Goal: Task Accomplishment & Management: Use online tool/utility

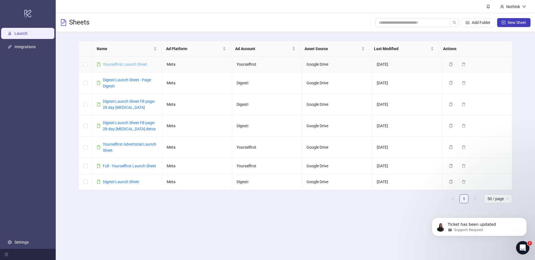
click at [127, 64] on link "Yourselfirst Launch Sheet" at bounding box center [125, 64] width 44 height 4
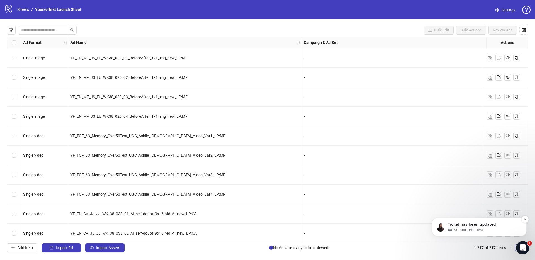
click at [494, 228] on div "Support Request" at bounding box center [484, 230] width 72 height 5
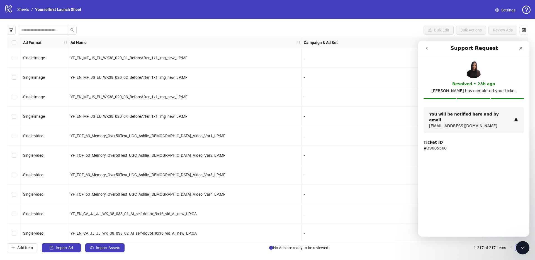
click at [468, 123] on p "[EMAIL_ADDRESS][DOMAIN_NAME]" at bounding box center [470, 126] width 82 height 6
click at [439, 140] on strong "Ticket ID" at bounding box center [432, 142] width 19 height 4
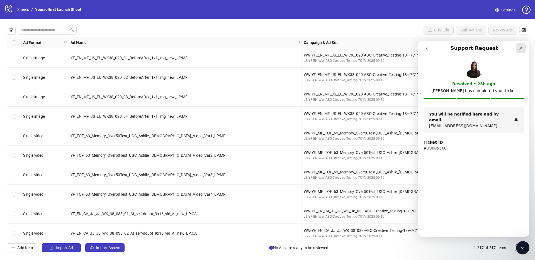
click at [516, 47] on div "Close" at bounding box center [521, 48] width 10 height 10
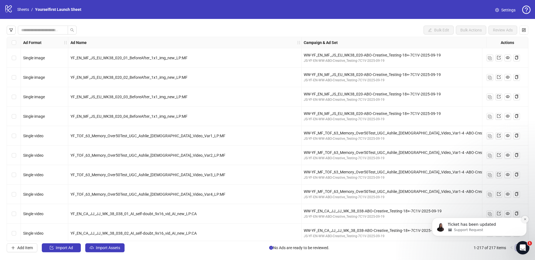
click at [525, 219] on icon "Dismiss notification" at bounding box center [525, 219] width 2 height 2
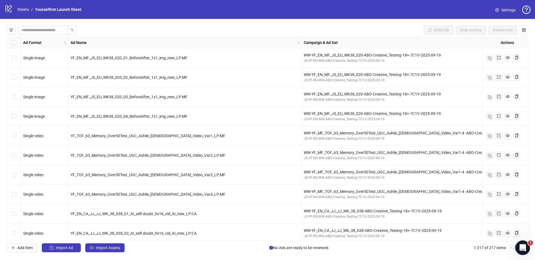
drag, startPoint x: 521, startPoint y: 247, endPoint x: 522, endPoint y: 191, distance: 56.3
click at [522, 240] on html at bounding box center [521, 246] width 13 height 13
drag, startPoint x: 519, startPoint y: 248, endPoint x: 446, endPoint y: 246, distance: 72.8
click at [515, 246] on html at bounding box center [521, 246] width 13 height 13
click at [530, 245] on span "1" at bounding box center [530, 243] width 5 height 5
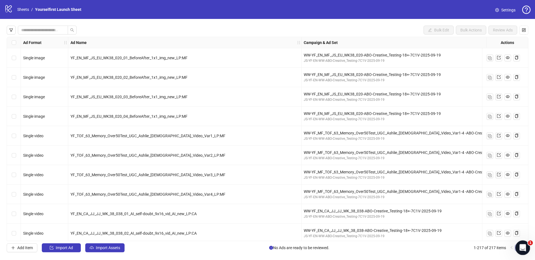
click at [525, 246] on icon "Open Intercom Messenger" at bounding box center [521, 247] width 9 height 9
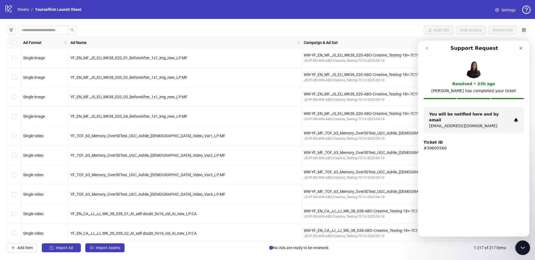
click at [525, 246] on div "Close Intercom Messenger" at bounding box center [521, 246] width 13 height 13
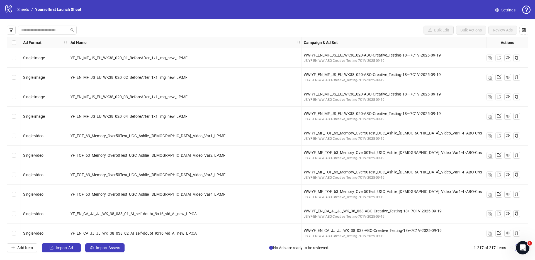
click at [460, 251] on div "Add Item Import Ad Import Assets No Ads are ready to be reviewed. 1-217 of 217 …" at bounding box center [268, 248] width 522 height 9
click at [111, 249] on span "Import Assets" at bounding box center [108, 248] width 24 height 4
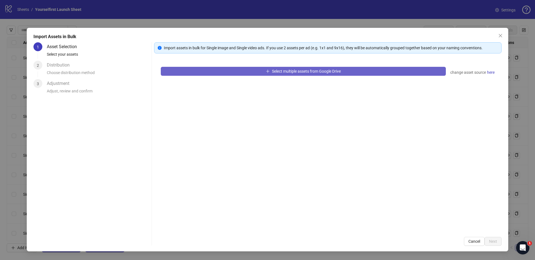
click at [327, 74] on button "Select multiple assets from Google Drive" at bounding box center [303, 71] width 285 height 9
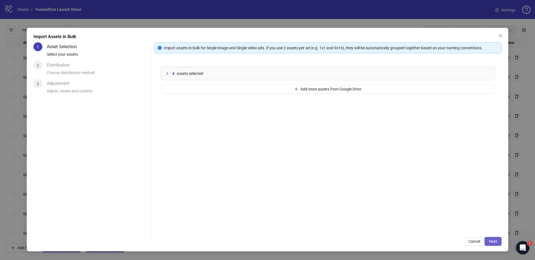
click at [496, 241] on span "Next" at bounding box center [493, 241] width 8 height 4
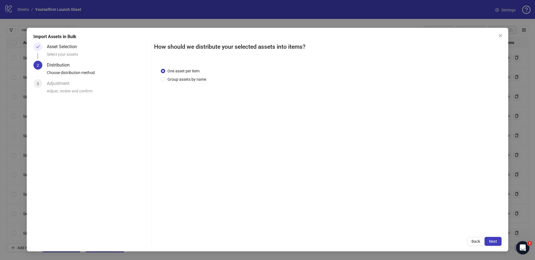
click at [496, 241] on span "Next" at bounding box center [493, 241] width 8 height 4
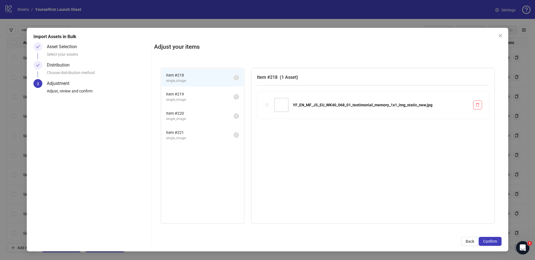
click at [496, 241] on span "Confirm" at bounding box center [490, 241] width 14 height 4
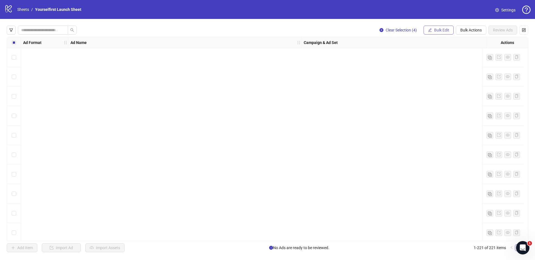
scroll to position [4119, 0]
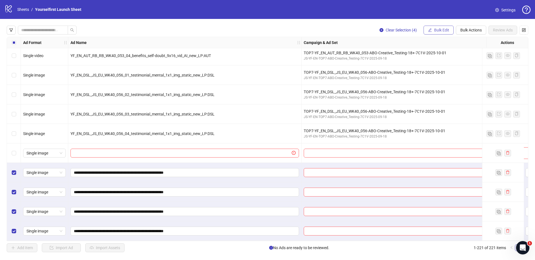
click at [438, 32] on span "Bulk Edit" at bounding box center [441, 30] width 15 height 4
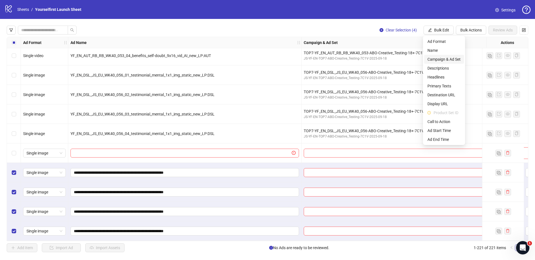
click at [443, 58] on span "Campaign & Ad Set" at bounding box center [443, 59] width 33 height 6
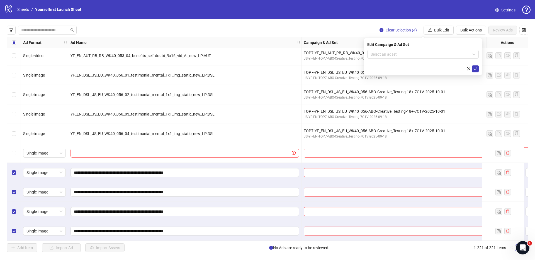
click at [98, 160] on div at bounding box center [184, 153] width 233 height 20
click at [301, 143] on div at bounding box center [402, 153] width 203 height 20
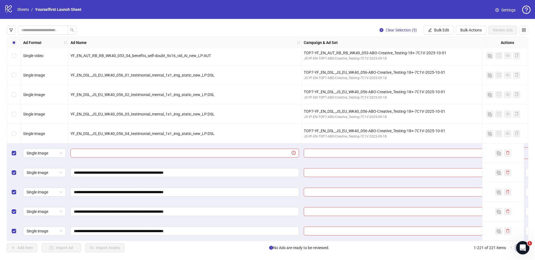
click at [18, 156] on div "Select row 217" at bounding box center [14, 153] width 14 height 20
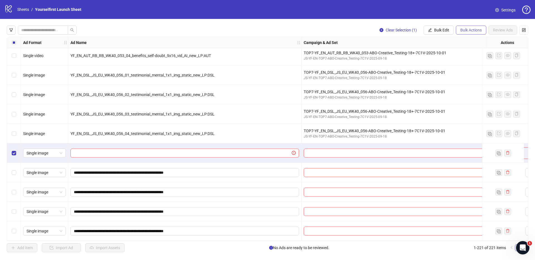
click at [476, 29] on span "Bulk Actions" at bounding box center [470, 30] width 21 height 4
click at [472, 41] on span "Delete" at bounding box center [479, 41] width 38 height 6
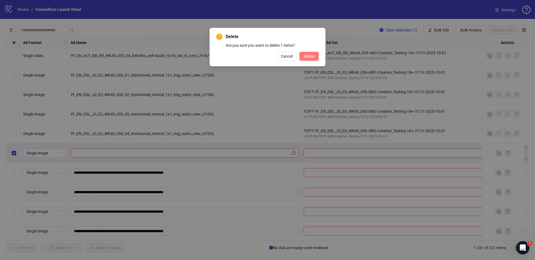
click at [306, 56] on span "Delete" at bounding box center [309, 56] width 11 height 4
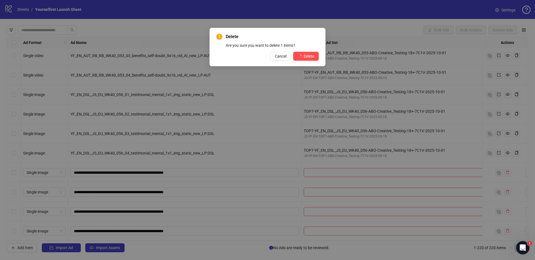
scroll to position [4100, 0]
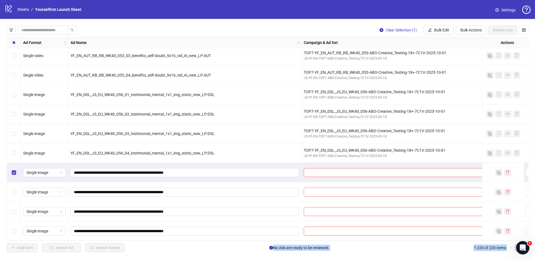
click at [16, 226] on div "Select row 220" at bounding box center [14, 231] width 14 height 20
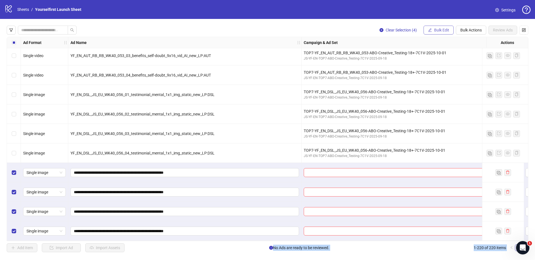
click at [440, 30] on span "Bulk Edit" at bounding box center [441, 30] width 15 height 4
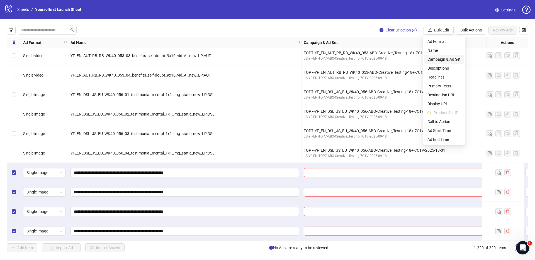
drag, startPoint x: 436, startPoint y: 60, endPoint x: 430, endPoint y: 59, distance: 5.5
click at [436, 60] on span "Campaign & Ad Set" at bounding box center [443, 59] width 33 height 6
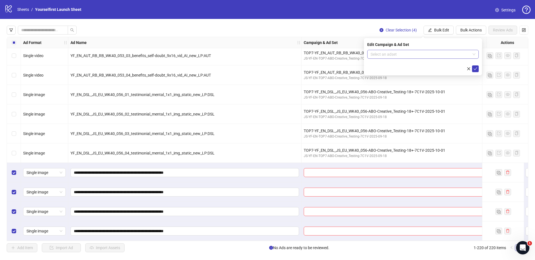
click at [387, 56] on input "search" at bounding box center [421, 54] width 100 height 8
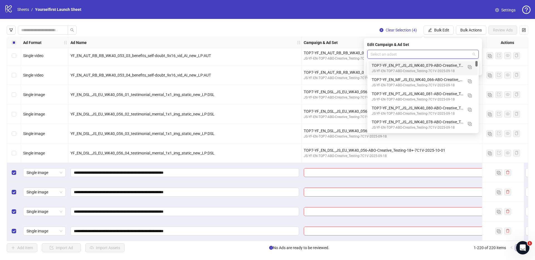
paste input "**********"
type input "**********"
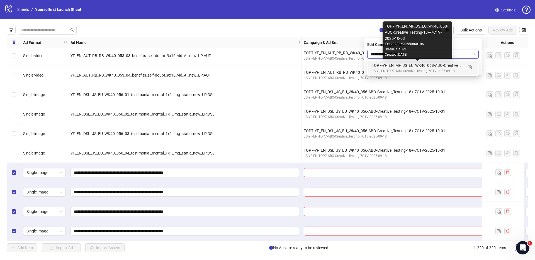
click at [401, 67] on div "TOP7-YF_EN_MF_JS_EU_WK40_068-ABO-Creative_Testing-18+-7C1V-2025-10-03" at bounding box center [417, 65] width 91 height 6
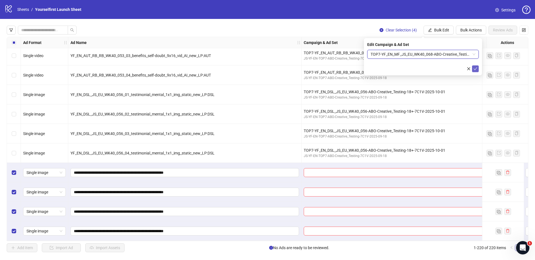
click at [476, 70] on icon "check" at bounding box center [475, 69] width 4 height 4
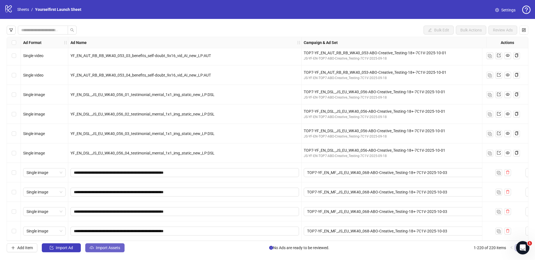
click at [102, 249] on span "Import Assets" at bounding box center [108, 248] width 24 height 4
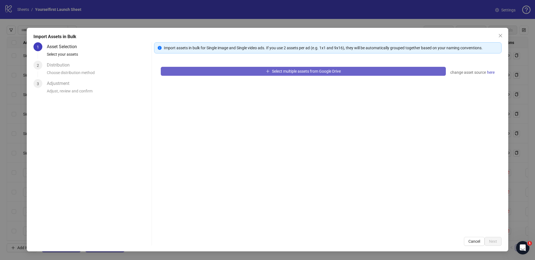
click at [247, 76] on button "Select multiple assets from Google Drive" at bounding box center [303, 71] width 285 height 9
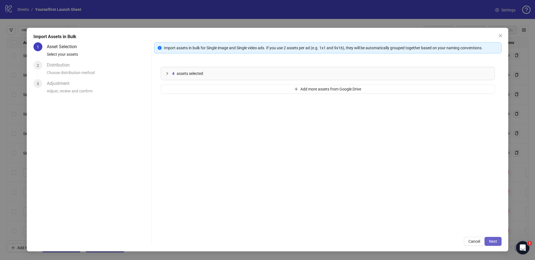
click at [493, 241] on span "Next" at bounding box center [493, 241] width 8 height 4
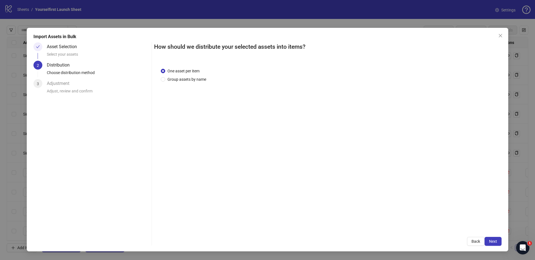
click at [494, 241] on span "Next" at bounding box center [493, 241] width 8 height 4
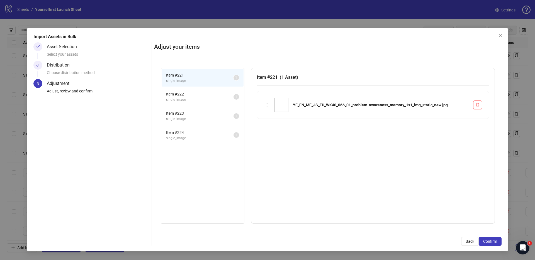
click at [494, 241] on span "Confirm" at bounding box center [490, 241] width 14 height 4
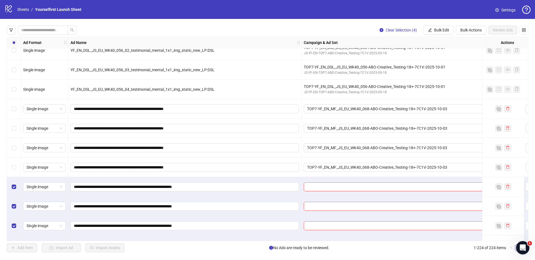
scroll to position [4178, 0]
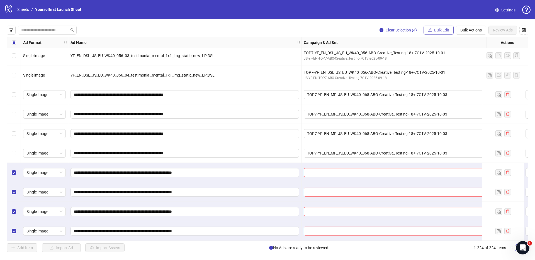
click at [437, 30] on span "Bulk Edit" at bounding box center [441, 30] width 15 height 4
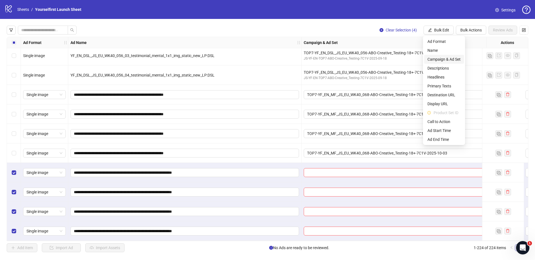
click at [438, 59] on span "Campaign & Ad Set" at bounding box center [443, 59] width 33 height 6
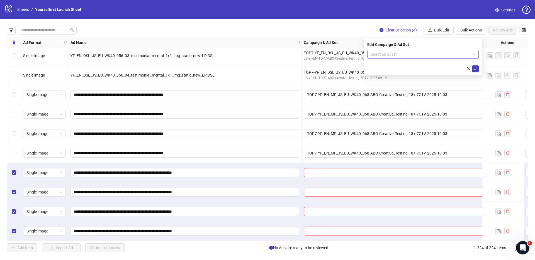
click at [382, 52] on input "search" at bounding box center [421, 54] width 100 height 8
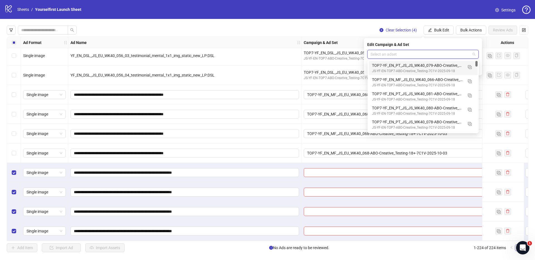
paste input "**********"
type input "**********"
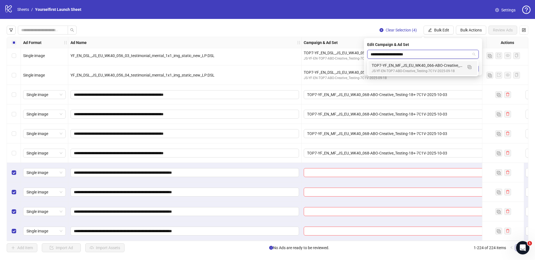
click at [399, 65] on div "TOP7-YF_EN_MF_JS_EU_WK40_066-ABO-Creative_Testing-18+-7C1V-2025-10-03" at bounding box center [417, 65] width 91 height 6
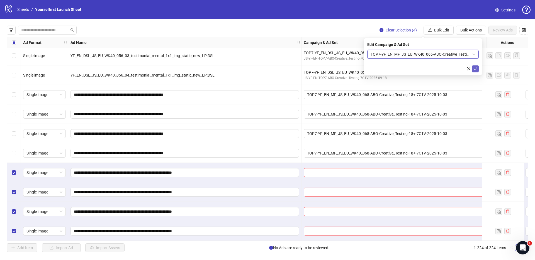
click at [477, 69] on icon "check" at bounding box center [475, 69] width 4 height 4
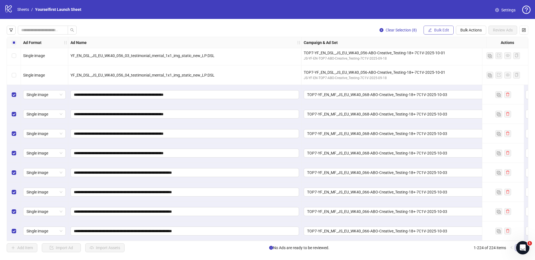
click at [434, 30] on span "Bulk Edit" at bounding box center [441, 30] width 15 height 4
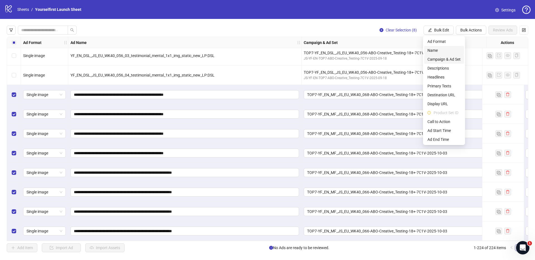
click at [440, 53] on span "Name" at bounding box center [443, 50] width 33 height 6
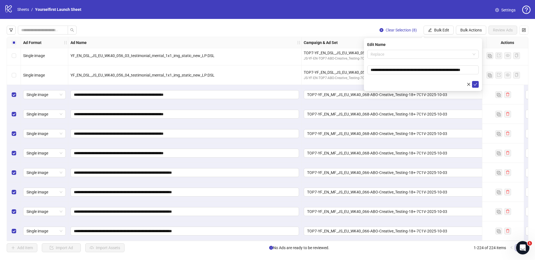
drag, startPoint x: 408, startPoint y: 52, endPoint x: 397, endPoint y: 64, distance: 16.2
click at [408, 52] on span "Replace" at bounding box center [423, 54] width 105 height 8
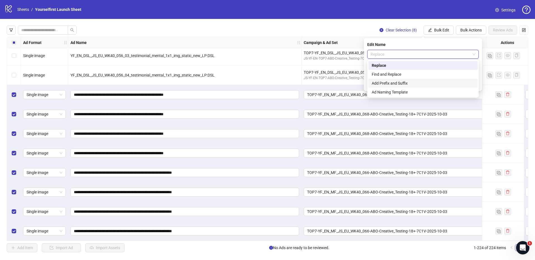
click at [385, 81] on div "Add Prefix and Suffix" at bounding box center [423, 83] width 103 height 6
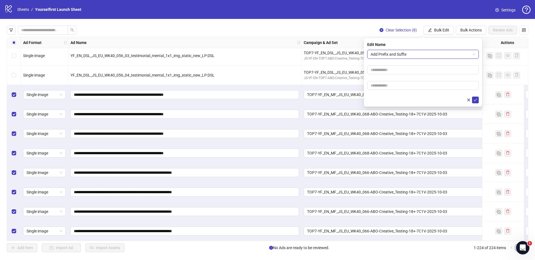
click at [383, 95] on form "Add Prefix and Suffix Add Prefix and Suffix" at bounding box center [422, 76] width 111 height 53
click at [386, 85] on input "text" at bounding box center [422, 85] width 111 height 9
click at [392, 84] on input "text" at bounding box center [422, 85] width 111 height 9
paste input "******"
type input "******"
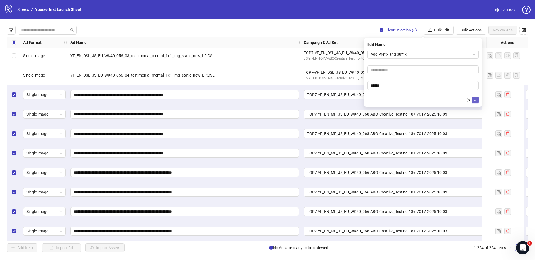
click at [476, 99] on icon "check" at bounding box center [476, 100] width 4 height 3
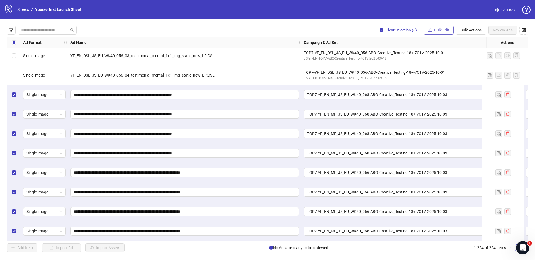
click at [442, 30] on span "Bulk Edit" at bounding box center [441, 30] width 15 height 4
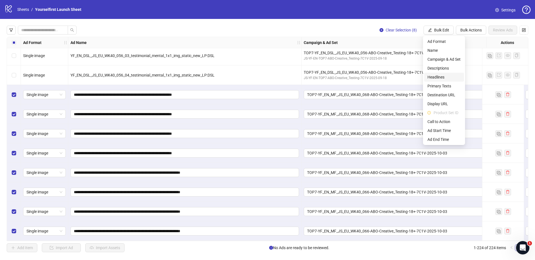
click at [444, 75] on span "Headlines" at bounding box center [443, 77] width 33 height 6
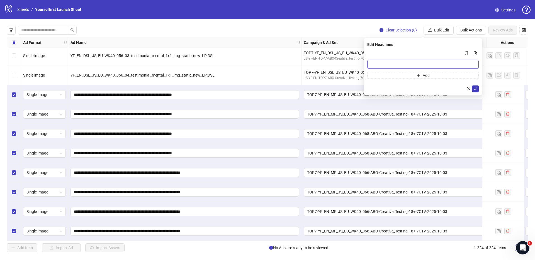
click at [386, 61] on input "Multi-input container - paste or copy values" at bounding box center [422, 64] width 111 height 9
paste input "**********"
type input "**********"
click at [478, 90] on button "submit" at bounding box center [475, 89] width 7 height 7
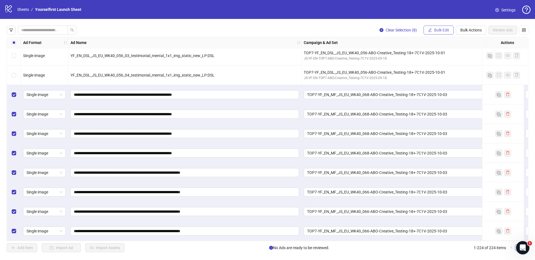
click at [442, 29] on span "Bulk Edit" at bounding box center [441, 30] width 15 height 4
click at [437, 29] on span "Bulk Edit" at bounding box center [441, 30] width 15 height 4
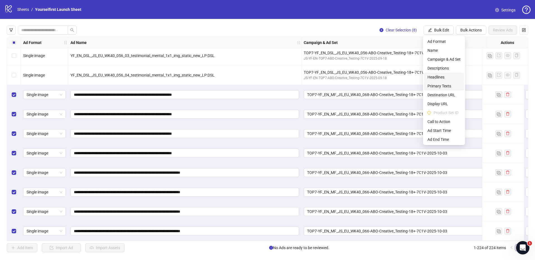
click at [439, 84] on span "Primary Texts" at bounding box center [443, 86] width 33 height 6
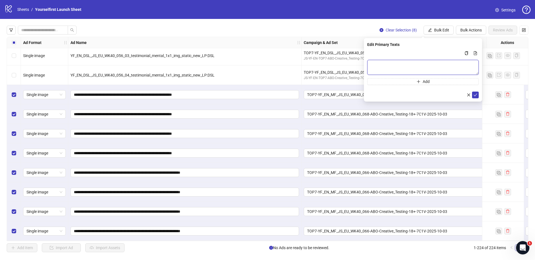
click at [389, 67] on textarea "Multi-text input container - paste or copy values" at bounding box center [422, 67] width 111 height 15
paste textarea "**********"
type textarea "**********"
click at [476, 95] on icon "check" at bounding box center [475, 95] width 4 height 4
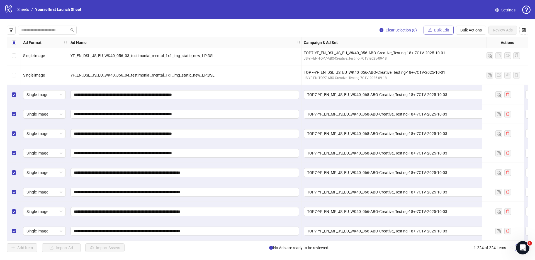
click at [434, 29] on span "Bulk Edit" at bounding box center [441, 30] width 15 height 4
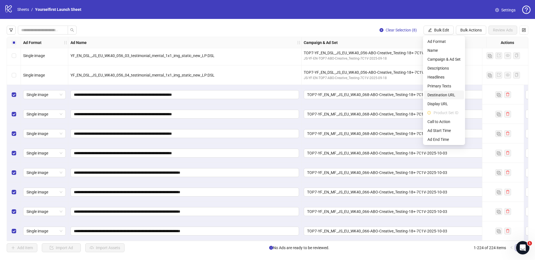
click at [440, 96] on span "Destination URL" at bounding box center [443, 95] width 33 height 6
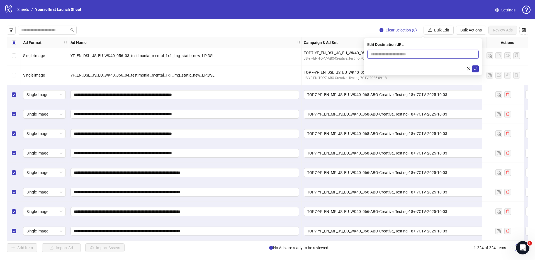
click at [381, 53] on input "text" at bounding box center [421, 54] width 100 height 6
paste input "**********"
type input "**********"
click at [476, 70] on icon "check" at bounding box center [475, 69] width 4 height 4
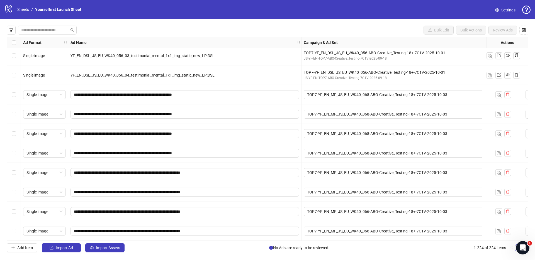
click at [219, 21] on div "Bulk Edit Bulk Actions Review Ads Ad Format Ad Name Campaign & Ad Set Assets De…" at bounding box center [267, 139] width 535 height 240
click at [114, 249] on span "Import Assets" at bounding box center [108, 248] width 24 height 4
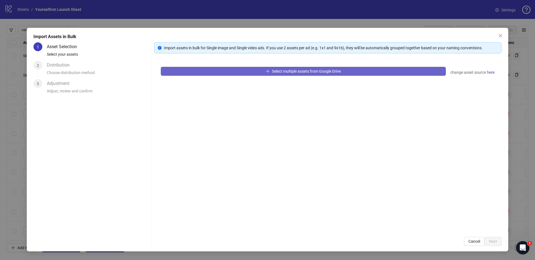
click at [294, 69] on span "Select multiple assets from Google Drive" at bounding box center [306, 71] width 69 height 4
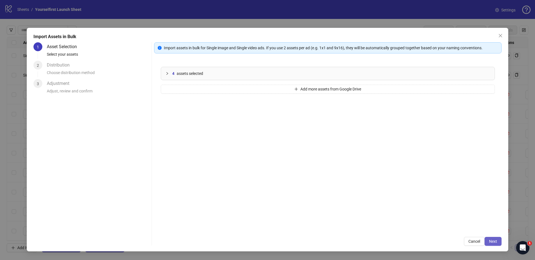
click at [490, 241] on span "Next" at bounding box center [493, 241] width 8 height 4
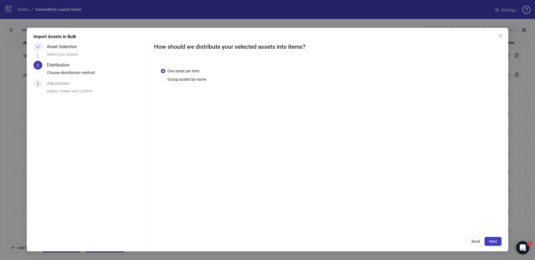
click at [493, 241] on span "Next" at bounding box center [493, 241] width 8 height 4
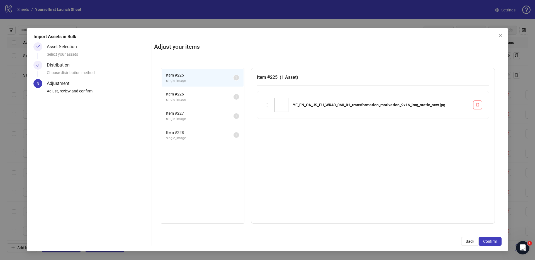
click at [493, 241] on span "Confirm" at bounding box center [490, 241] width 14 height 4
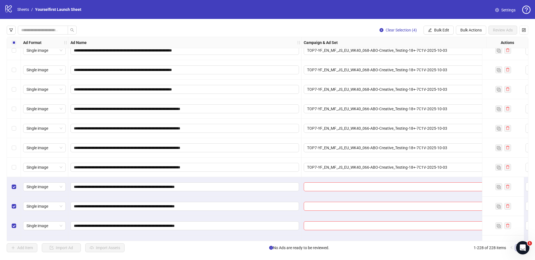
scroll to position [4256, 0]
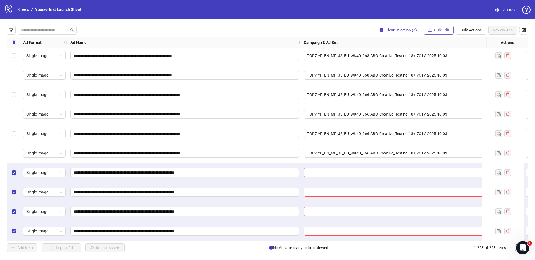
click at [438, 31] on span "Bulk Edit" at bounding box center [441, 30] width 15 height 4
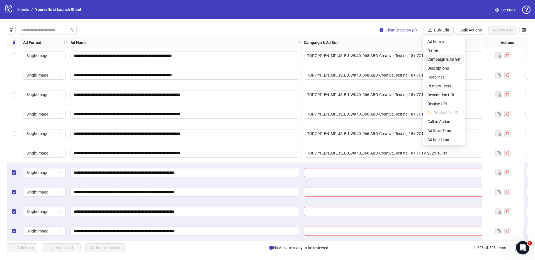
click at [443, 59] on span "Campaign & Ad Set" at bounding box center [443, 59] width 33 height 6
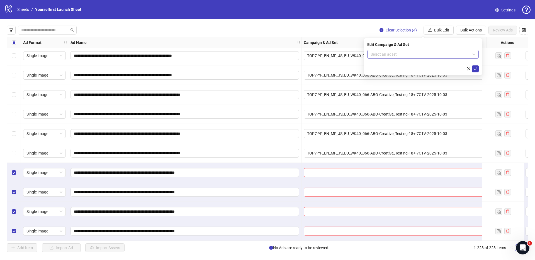
click at [395, 52] on input "search" at bounding box center [421, 54] width 100 height 8
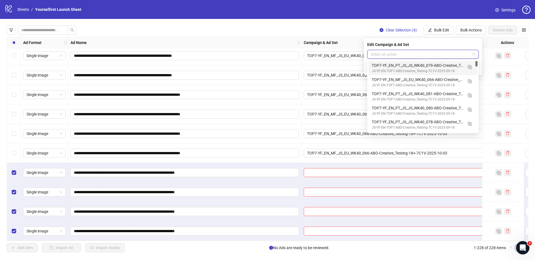
paste input "**********"
type input "**********"
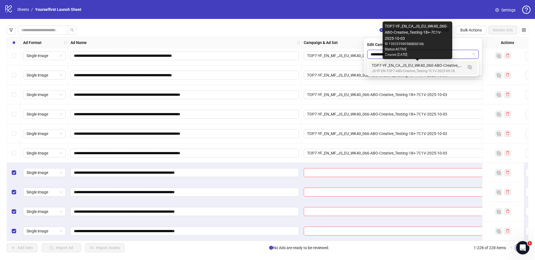
click at [402, 65] on div "TOP7-YF_EN_CA_JS_EU_WK40_060-ABO-Creative_Testing-18+-7C1V-2025-10-03" at bounding box center [417, 65] width 91 height 6
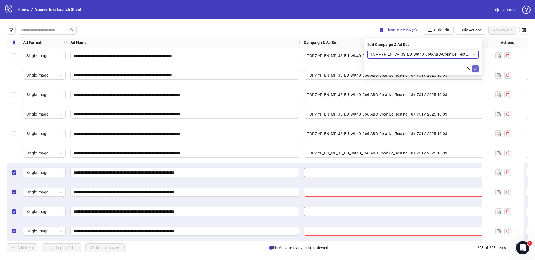
click at [475, 68] on icon "check" at bounding box center [475, 69] width 4 height 4
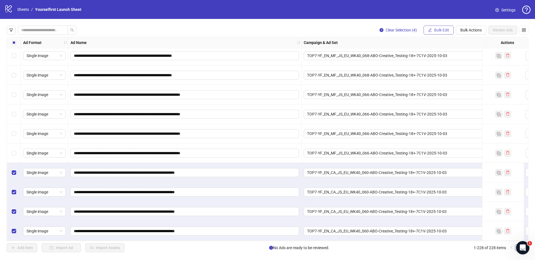
click at [438, 31] on span "Bulk Edit" at bounding box center [441, 30] width 15 height 4
click at [436, 31] on span "Bulk Edit" at bounding box center [441, 30] width 15 height 4
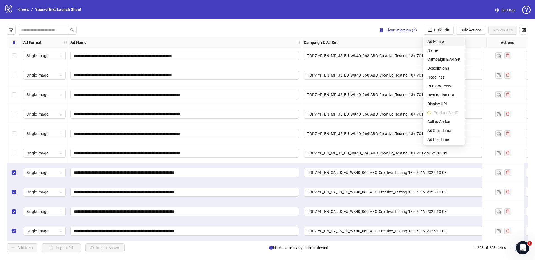
click at [440, 45] on li "Ad Format" at bounding box center [444, 41] width 40 height 9
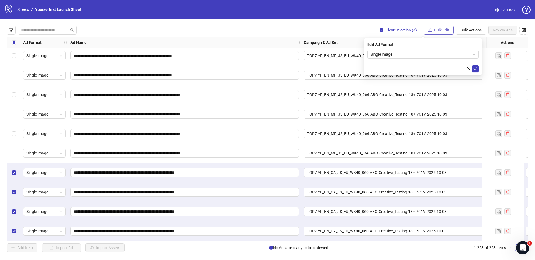
click at [439, 32] on span "Bulk Edit" at bounding box center [441, 30] width 15 height 4
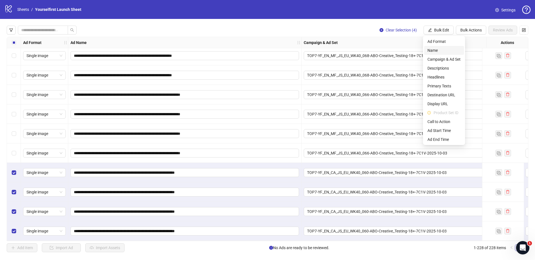
click at [437, 53] on span "Name" at bounding box center [443, 50] width 33 height 6
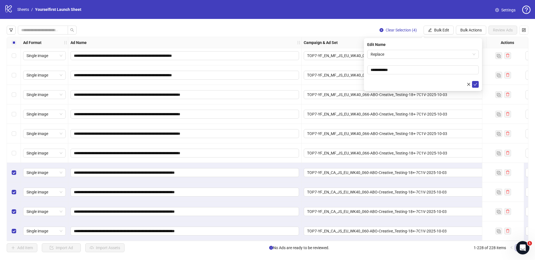
click at [415, 48] on div "**********" at bounding box center [423, 64] width 118 height 53
click at [412, 53] on span "Replace" at bounding box center [423, 54] width 105 height 8
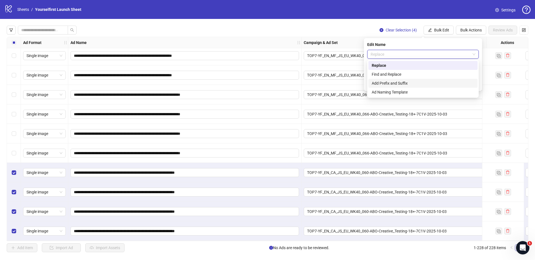
click at [389, 85] on div "Add Prefix and Suffix" at bounding box center [423, 83] width 103 height 6
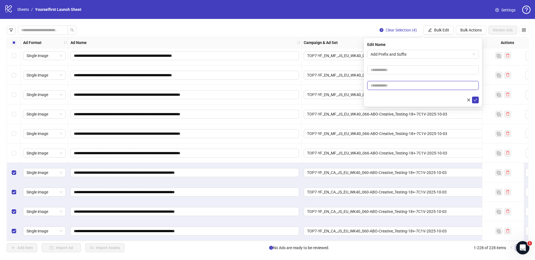
click at [385, 84] on input "text" at bounding box center [422, 85] width 111 height 9
paste input "******"
type input "******"
click at [475, 99] on icon "check" at bounding box center [475, 100] width 4 height 4
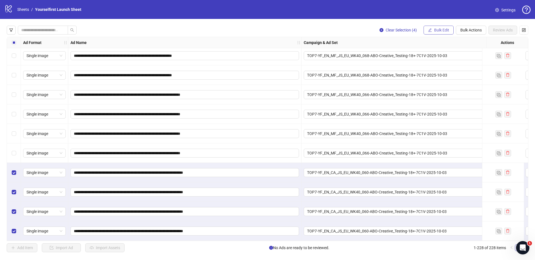
click at [436, 30] on span "Bulk Edit" at bounding box center [441, 30] width 15 height 4
click at [437, 27] on button "Bulk Edit" at bounding box center [438, 30] width 30 height 9
click at [437, 76] on span "Headlines" at bounding box center [443, 77] width 33 height 6
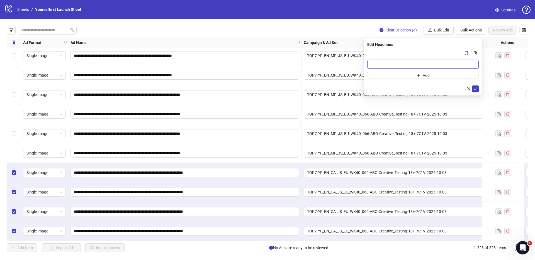
click at [387, 64] on input "Multi-input container - paste or copy values" at bounding box center [422, 64] width 111 height 9
paste input "**********"
type input "**********"
click at [475, 88] on icon "check" at bounding box center [475, 89] width 4 height 4
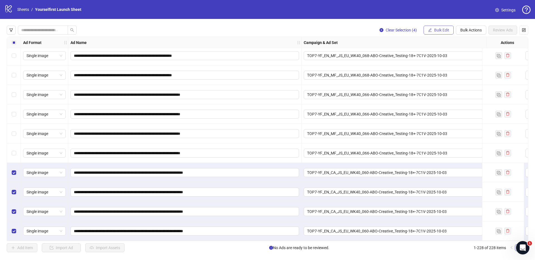
click at [448, 29] on span "Bulk Edit" at bounding box center [441, 30] width 15 height 4
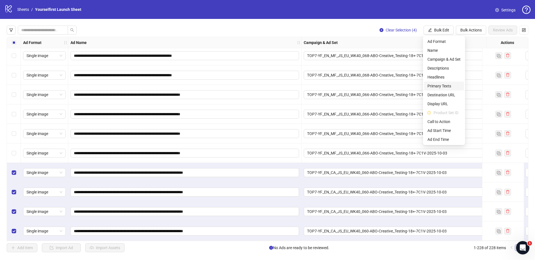
click at [441, 85] on span "Primary Texts" at bounding box center [443, 86] width 33 height 6
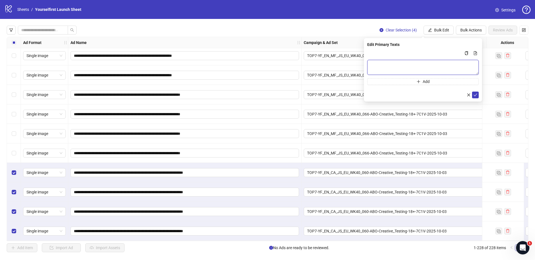
click at [379, 64] on textarea "Multi-text input container - paste or copy values" at bounding box center [422, 67] width 111 height 15
paste textarea "**********"
type textarea "**********"
click at [476, 94] on icon "check" at bounding box center [476, 95] width 4 height 3
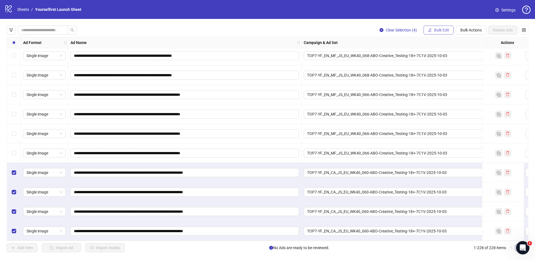
click at [442, 30] on span "Bulk Edit" at bounding box center [441, 30] width 15 height 4
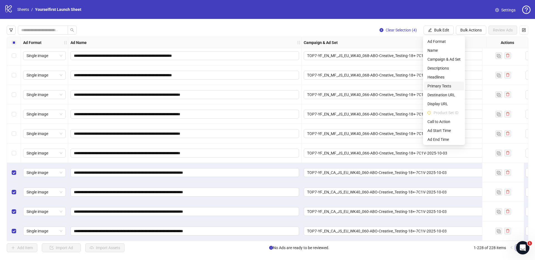
click at [444, 87] on span "Primary Texts" at bounding box center [443, 86] width 33 height 6
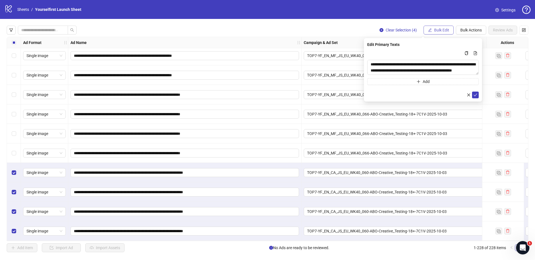
click at [448, 29] on span "Bulk Edit" at bounding box center [441, 30] width 15 height 4
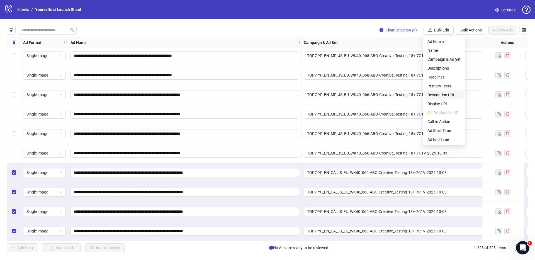
click at [441, 97] on span "Destination URL" at bounding box center [443, 95] width 33 height 6
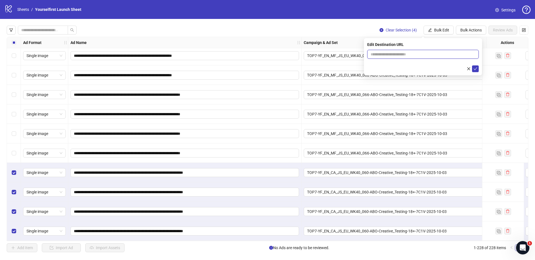
click at [415, 56] on input "text" at bounding box center [421, 54] width 100 height 6
paste input "**********"
type input "**********"
click at [476, 69] on icon "check" at bounding box center [476, 68] width 4 height 3
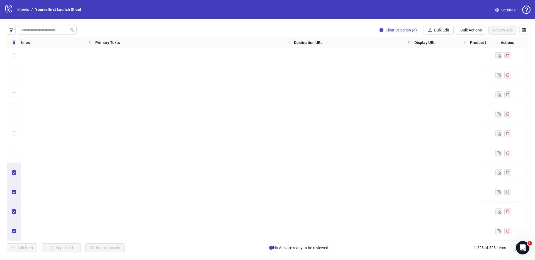
scroll to position [4256, 0]
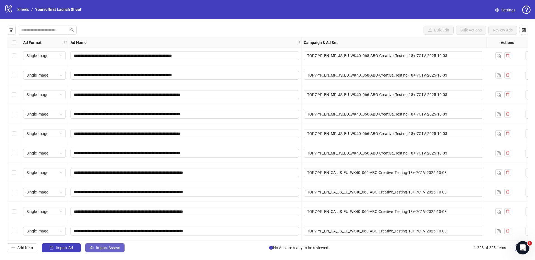
click at [118, 249] on span "Import Assets" at bounding box center [108, 248] width 24 height 4
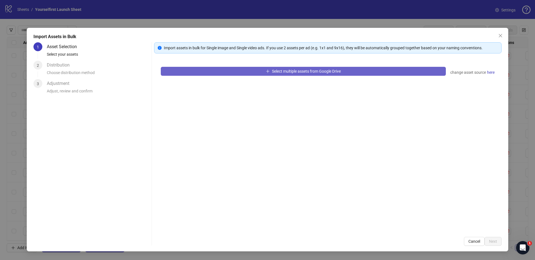
click at [276, 73] on span "Select multiple assets from Google Drive" at bounding box center [306, 71] width 69 height 4
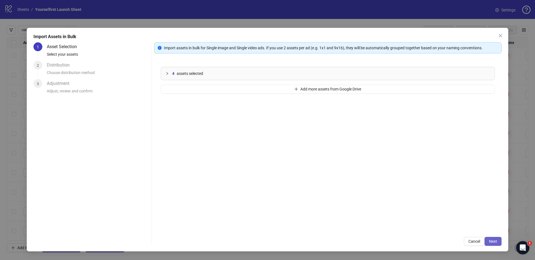
click at [497, 240] on button "Next" at bounding box center [492, 241] width 17 height 9
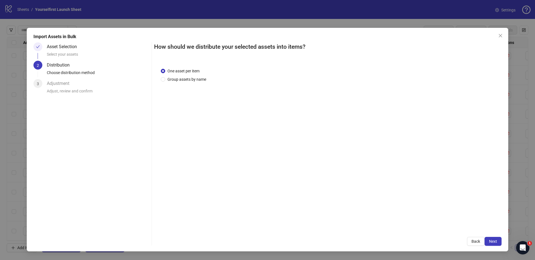
click at [496, 240] on span "Next" at bounding box center [493, 241] width 8 height 4
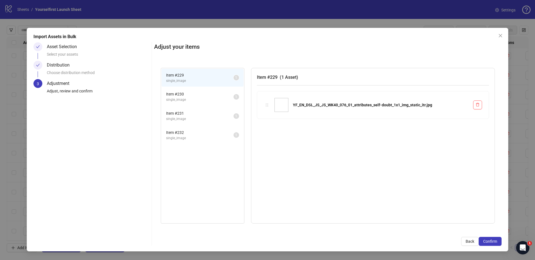
click at [496, 240] on span "Confirm" at bounding box center [490, 241] width 14 height 4
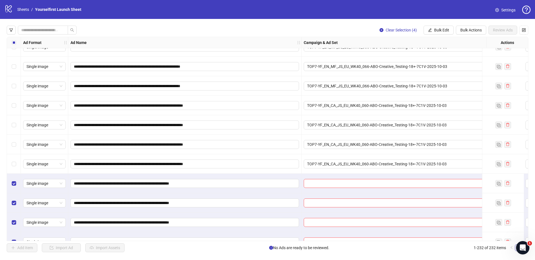
scroll to position [4334, 0]
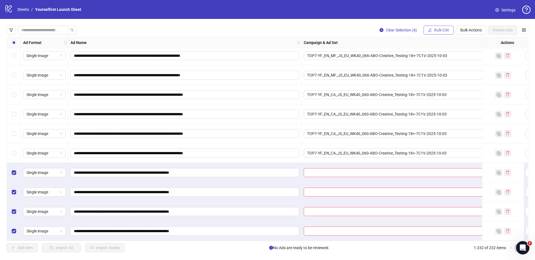
click at [440, 29] on span "Bulk Edit" at bounding box center [441, 30] width 15 height 4
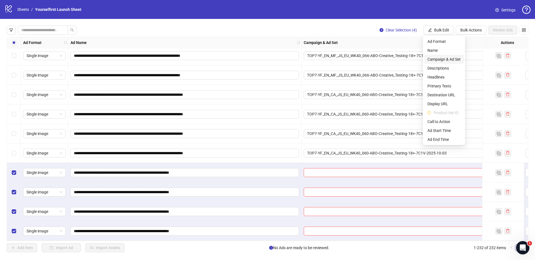
click at [442, 60] on span "Campaign & Ad Set" at bounding box center [443, 59] width 33 height 6
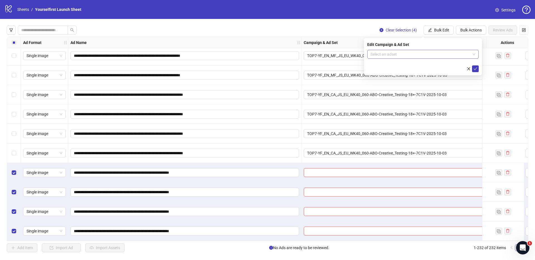
click at [388, 55] on input "search" at bounding box center [421, 54] width 100 height 8
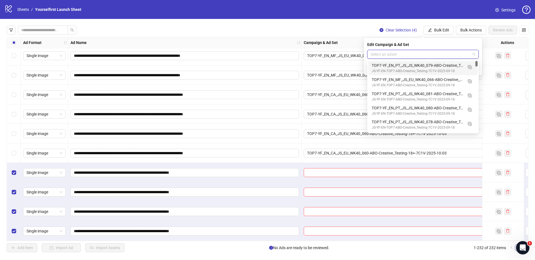
paste input "**********"
type input "**********"
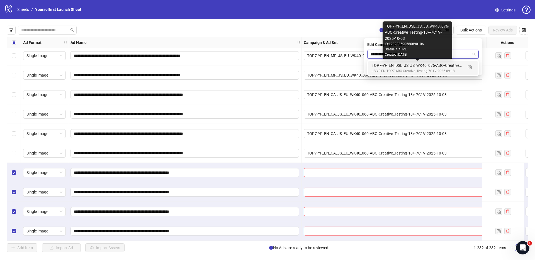
click at [414, 65] on div "TOP7-YF_EN_DSL_JS_JS_WK40_076-ABO-Creative_Testing-18+-7C1V-2025-10-03" at bounding box center [417, 65] width 91 height 6
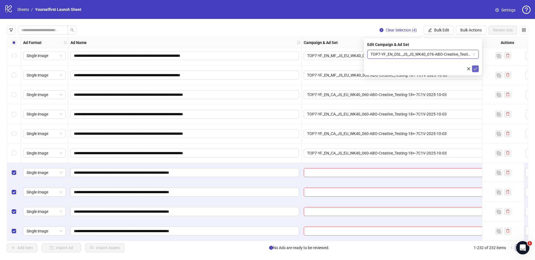
click at [475, 69] on icon "check" at bounding box center [476, 68] width 4 height 3
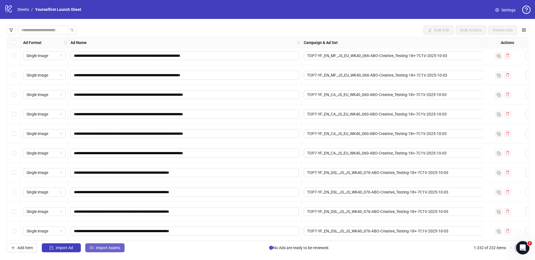
click at [109, 249] on span "Import Assets" at bounding box center [108, 248] width 24 height 4
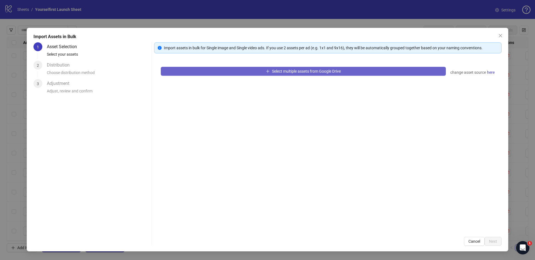
click at [281, 70] on span "Select multiple assets from Google Drive" at bounding box center [306, 71] width 69 height 4
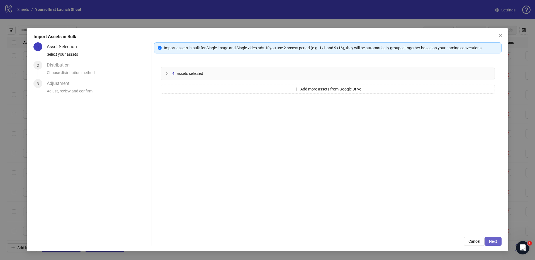
click at [493, 240] on span "Next" at bounding box center [493, 241] width 8 height 4
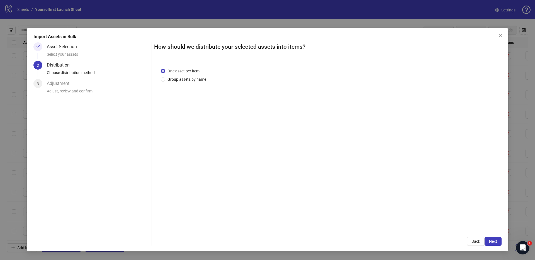
click at [493, 241] on span "Next" at bounding box center [493, 241] width 8 height 4
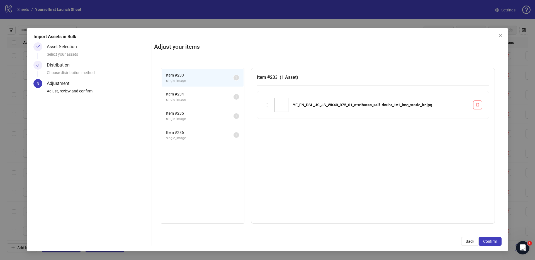
click at [493, 241] on span "Confirm" at bounding box center [490, 241] width 14 height 4
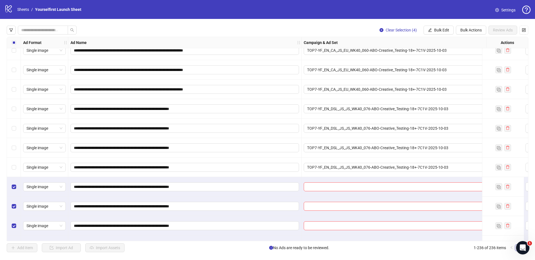
scroll to position [4412, 0]
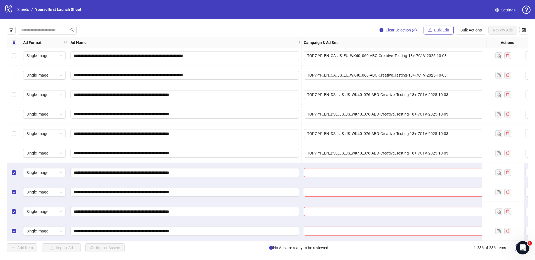
click at [444, 29] on span "Bulk Edit" at bounding box center [441, 30] width 15 height 4
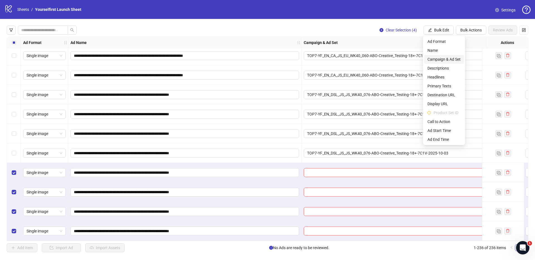
click at [443, 59] on span "Campaign & Ad Set" at bounding box center [443, 59] width 33 height 6
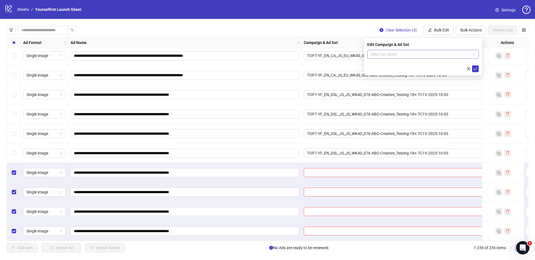
click at [399, 55] on input "search" at bounding box center [421, 54] width 100 height 8
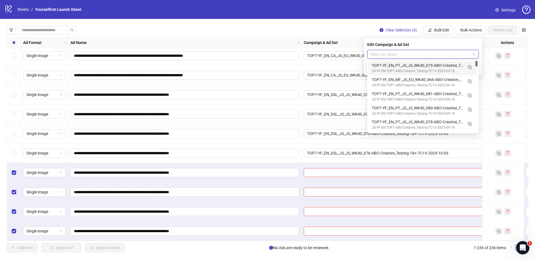
paste input "**********"
type input "**********"
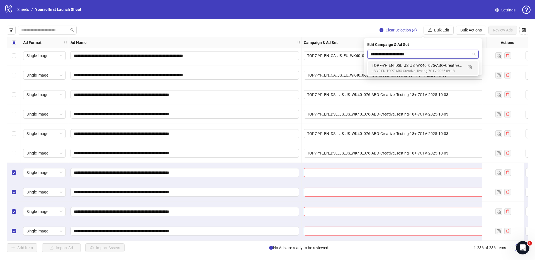
click at [405, 70] on div "JS-YF-EN-TOP7-ABO-Creative_Testing-7C1V-2025-09-18" at bounding box center [417, 71] width 91 height 5
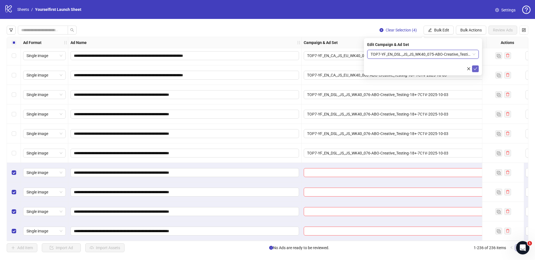
click at [476, 68] on icon "check" at bounding box center [475, 69] width 4 height 4
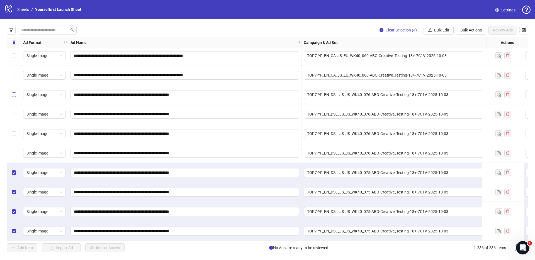
click at [13, 95] on label "Select row 229" at bounding box center [14, 95] width 4 height 6
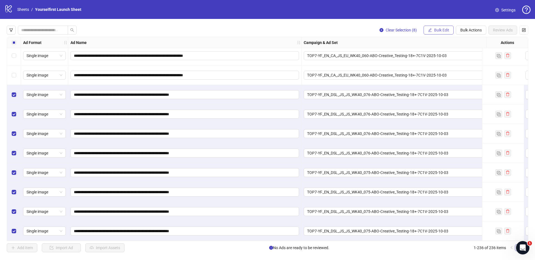
click at [442, 27] on button "Bulk Edit" at bounding box center [438, 30] width 30 height 9
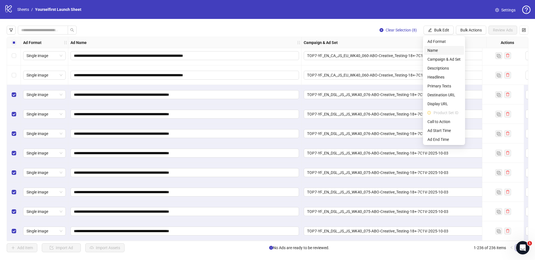
click at [434, 54] on li "Name" at bounding box center [444, 50] width 40 height 9
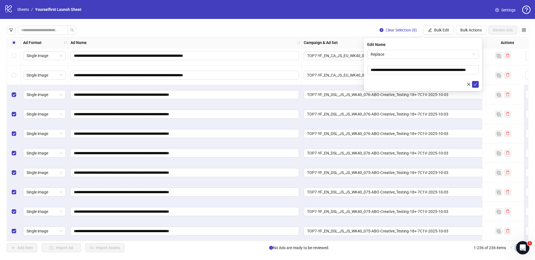
click at [419, 59] on form "**********" at bounding box center [422, 69] width 111 height 38
click at [393, 53] on span "Replace" at bounding box center [423, 54] width 105 height 8
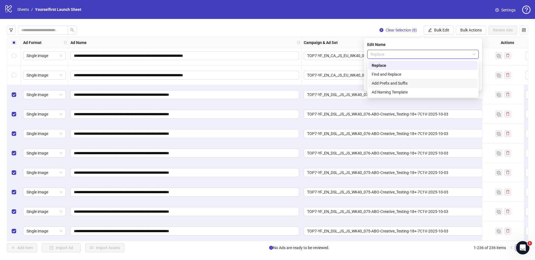
click at [391, 83] on div "Add Prefix and Suffix" at bounding box center [423, 83] width 103 height 6
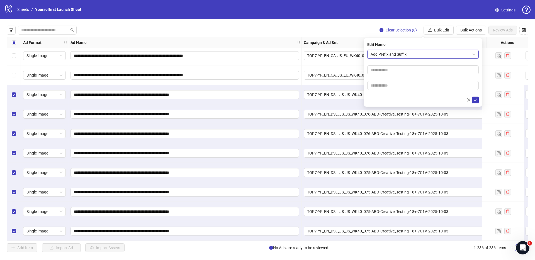
click at [386, 90] on form "Add Prefix and Suffix Add Prefix and Suffix" at bounding box center [422, 76] width 111 height 53
click at [377, 87] on input "text" at bounding box center [422, 85] width 111 height 9
click at [391, 84] on input "text" at bounding box center [422, 85] width 111 height 9
paste input "*******"
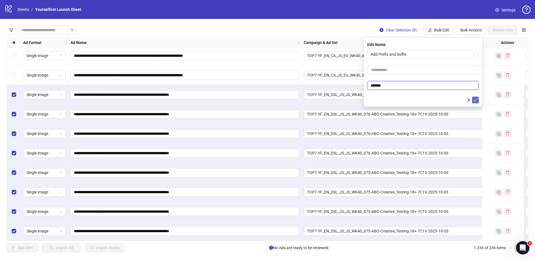
type input "*******"
click at [474, 99] on icon "check" at bounding box center [475, 100] width 4 height 4
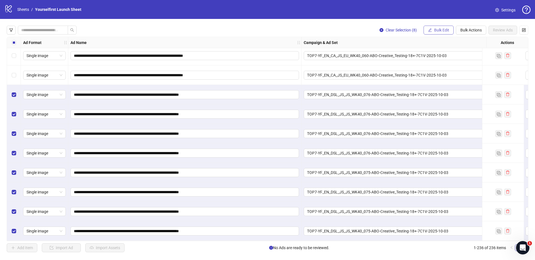
click at [439, 29] on span "Bulk Edit" at bounding box center [441, 30] width 15 height 4
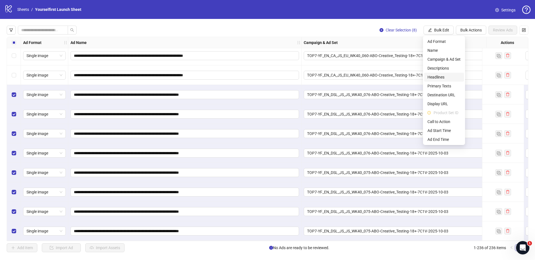
click at [432, 78] on span "Headlines" at bounding box center [443, 77] width 33 height 6
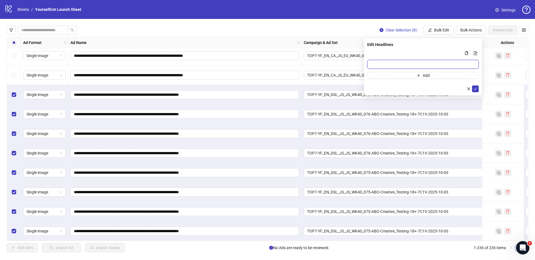
click at [386, 62] on input "Multi-input container - paste or copy values" at bounding box center [422, 64] width 111 height 9
paste input "**********"
type input "**********"
click at [476, 89] on icon "check" at bounding box center [476, 88] width 4 height 3
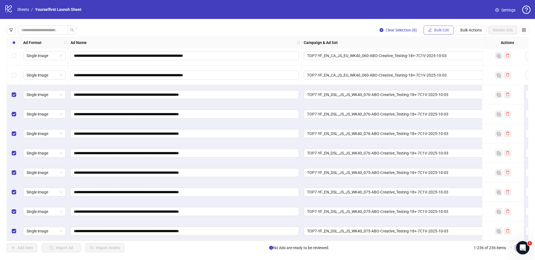
click at [440, 29] on span "Bulk Edit" at bounding box center [441, 30] width 15 height 4
click at [436, 30] on span "Bulk Edit" at bounding box center [441, 30] width 15 height 4
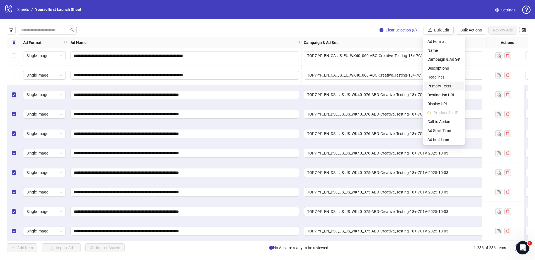
click at [438, 84] on span "Primary Texts" at bounding box center [443, 86] width 33 height 6
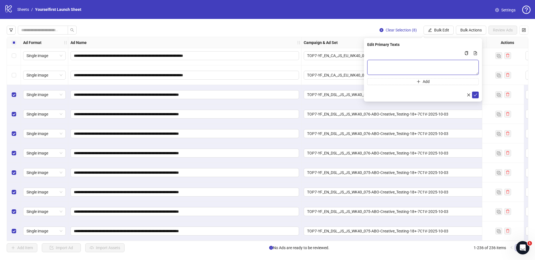
click at [388, 67] on textarea "Multi-text input container - paste or copy values" at bounding box center [422, 67] width 111 height 15
paste textarea "**********"
type textarea "**********"
click at [476, 94] on icon "check" at bounding box center [476, 95] width 4 height 3
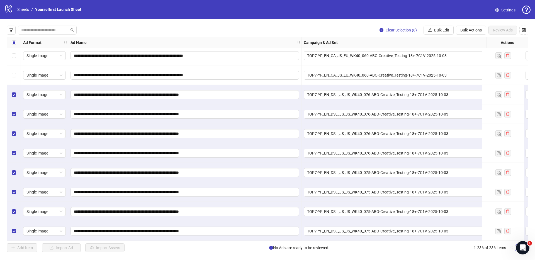
click at [439, 31] on span "Bulk Edit" at bounding box center [441, 30] width 15 height 4
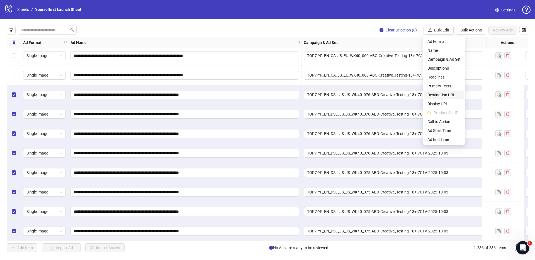
click at [437, 95] on span "Destination URL" at bounding box center [443, 95] width 33 height 6
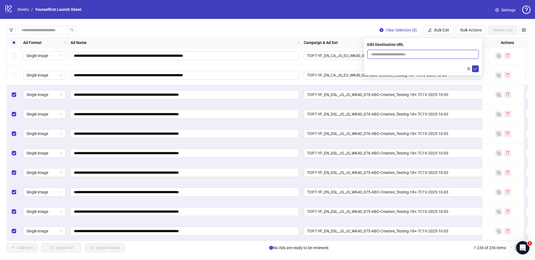
click at [400, 55] on input "text" at bounding box center [421, 54] width 100 height 6
paste input "**********"
type input "**********"
click at [478, 69] on button "submit" at bounding box center [475, 68] width 7 height 7
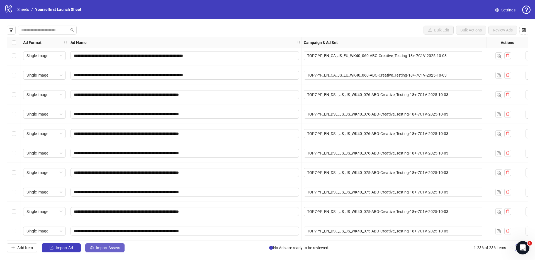
click at [117, 247] on span "Import Assets" at bounding box center [108, 248] width 24 height 4
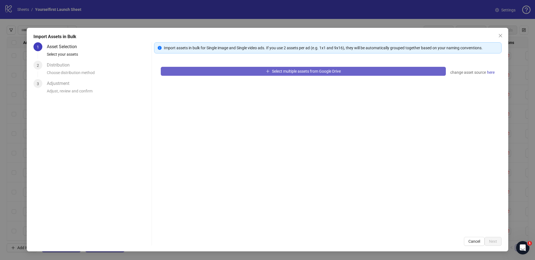
click at [251, 75] on button "Select multiple assets from Google Drive" at bounding box center [303, 71] width 285 height 9
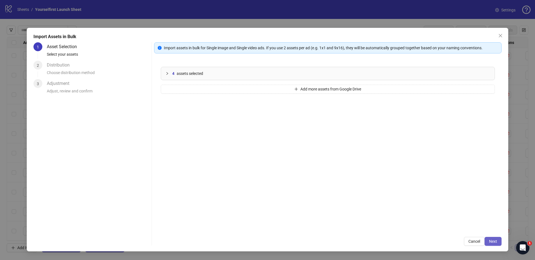
click at [497, 242] on button "Next" at bounding box center [492, 241] width 17 height 9
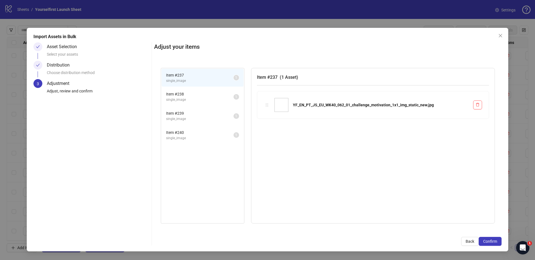
click at [496, 242] on span "Confirm" at bounding box center [490, 241] width 14 height 4
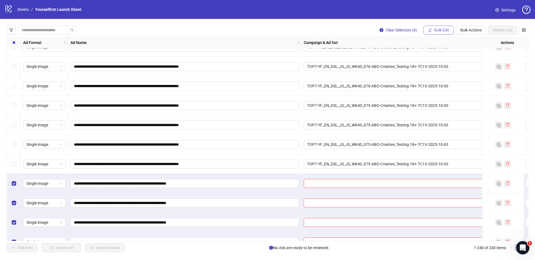
scroll to position [4490, 0]
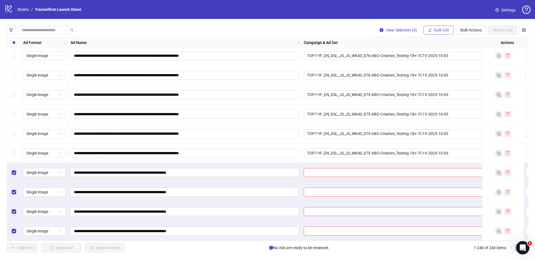
click at [443, 30] on span "Bulk Edit" at bounding box center [441, 30] width 15 height 4
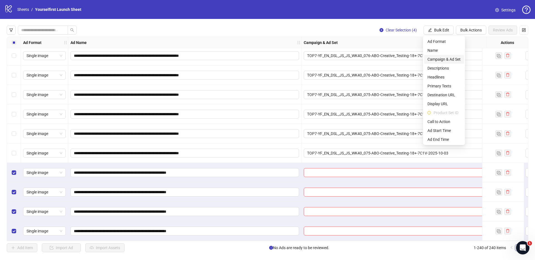
click at [446, 60] on span "Campaign & Ad Set" at bounding box center [443, 59] width 33 height 6
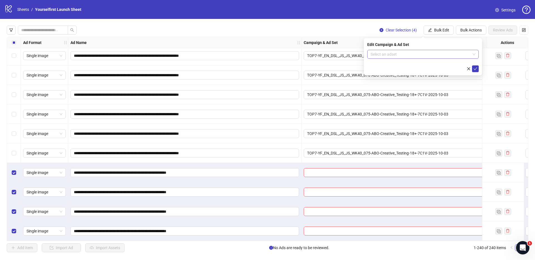
click at [395, 54] on input "search" at bounding box center [421, 54] width 100 height 8
paste input "**********"
type input "**********"
click at [401, 66] on div "TOP7-YF_EN_PT_JS_EU_WK40_062-ABO-Creative_Testing-18+-7C1V-2025-10-03" at bounding box center [417, 65] width 91 height 6
click at [474, 69] on icon "check" at bounding box center [476, 68] width 4 height 3
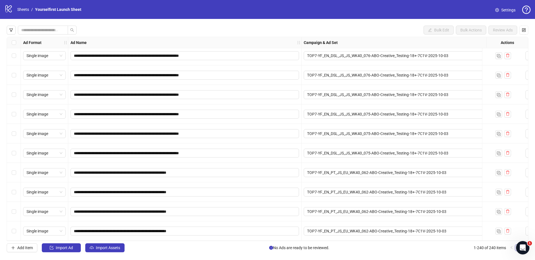
click at [112, 247] on span "Import Assets" at bounding box center [108, 248] width 24 height 4
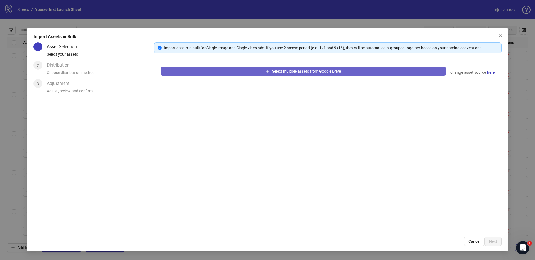
click at [304, 72] on span "Select multiple assets from Google Drive" at bounding box center [306, 71] width 69 height 4
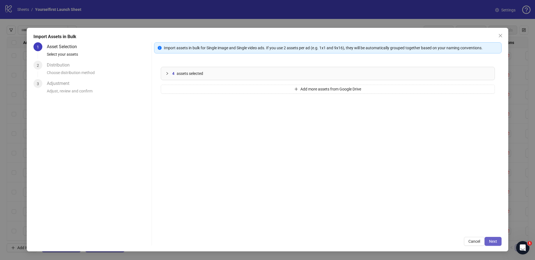
click at [492, 241] on span "Next" at bounding box center [493, 241] width 8 height 4
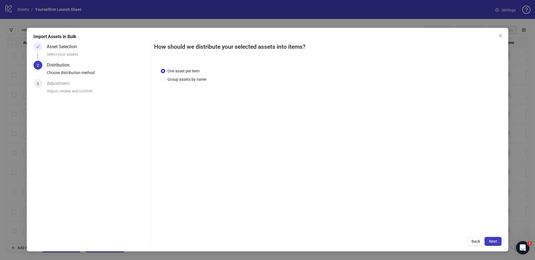
click at [493, 241] on span "Next" at bounding box center [493, 241] width 8 height 4
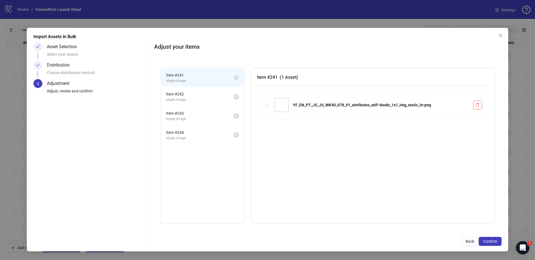
click at [493, 241] on span "Confirm" at bounding box center [490, 241] width 14 height 4
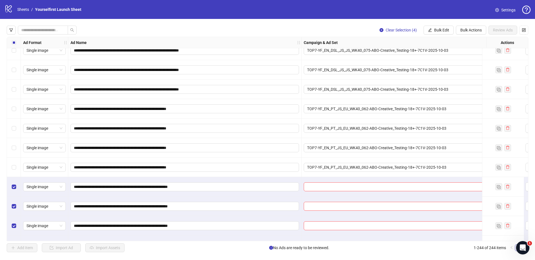
scroll to position [4568, 0]
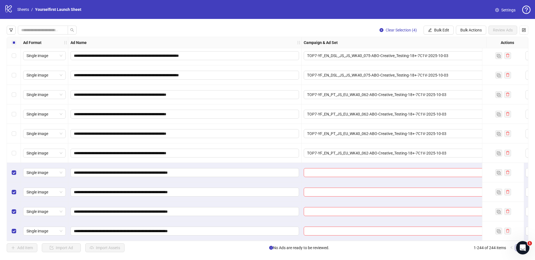
click at [437, 29] on span "Bulk Edit" at bounding box center [441, 30] width 15 height 4
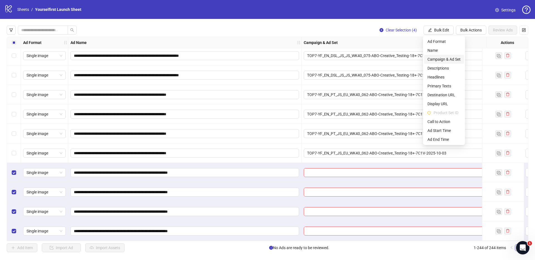
click at [440, 59] on span "Campaign & Ad Set" at bounding box center [443, 59] width 33 height 6
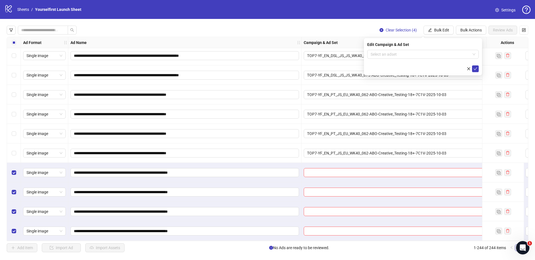
click at [395, 60] on form "Select an adset" at bounding box center [422, 61] width 111 height 22
click at [392, 56] on input "search" at bounding box center [421, 54] width 100 height 8
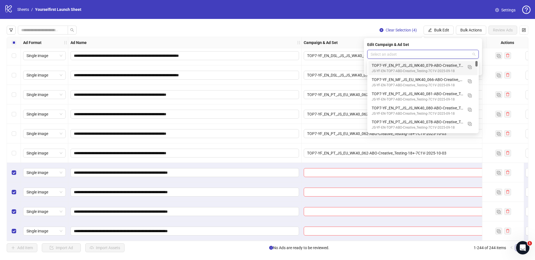
paste input "**********"
type input "**********"
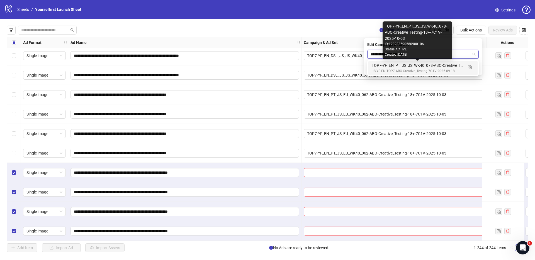
click at [399, 66] on div "TOP7-YF_EN_PT_JS_JS_WK40_078-ABO-Creative_Testing-18+-7C1V-2025-10-03" at bounding box center [417, 65] width 91 height 6
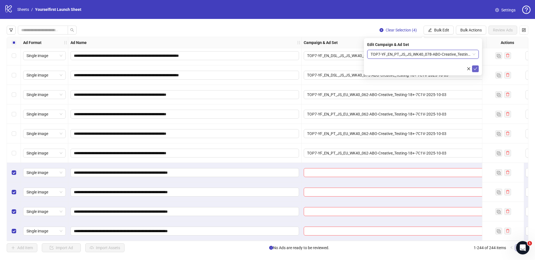
click at [478, 69] on button "submit" at bounding box center [475, 68] width 7 height 7
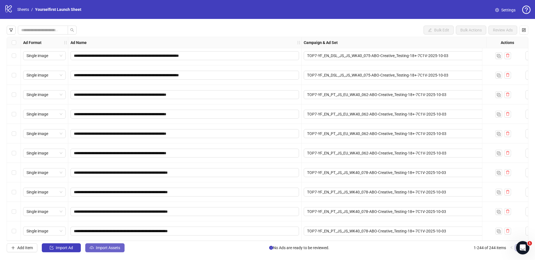
click at [115, 248] on span "Import Assets" at bounding box center [108, 248] width 24 height 4
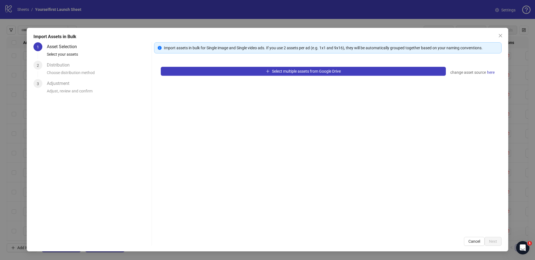
click at [300, 65] on div "Select multiple assets from Google Drive change asset source here" at bounding box center [327, 145] width 347 height 170
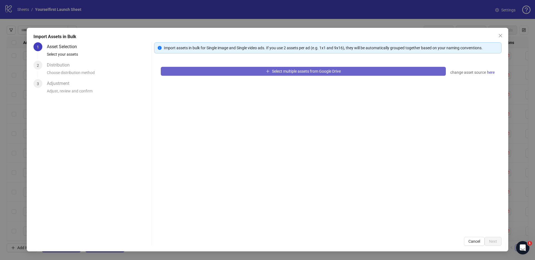
click at [298, 68] on button "Select multiple assets from Google Drive" at bounding box center [303, 71] width 285 height 9
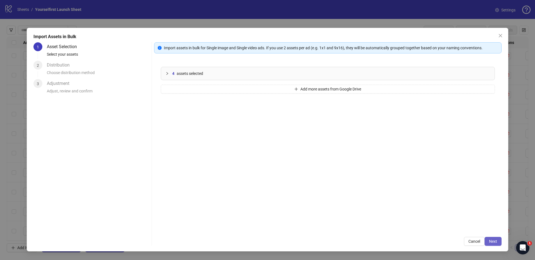
click at [489, 241] on button "Next" at bounding box center [492, 241] width 17 height 9
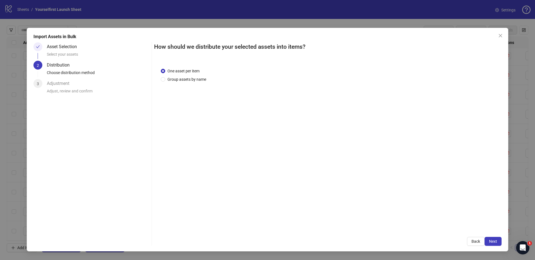
click at [493, 242] on span "Next" at bounding box center [493, 241] width 8 height 4
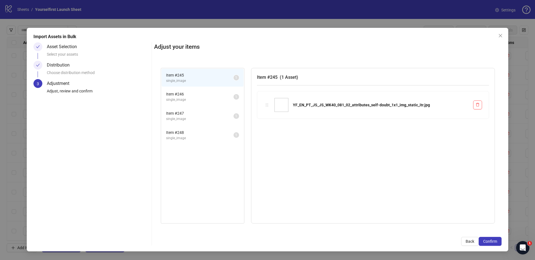
click at [493, 242] on span "Confirm" at bounding box center [490, 241] width 14 height 4
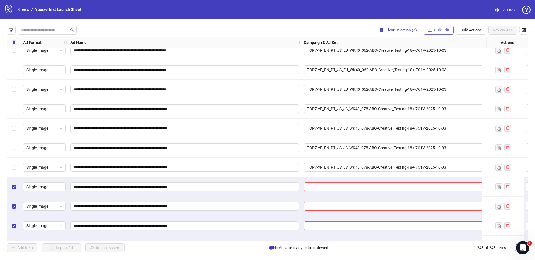
click at [442, 30] on span "Bulk Edit" at bounding box center [441, 30] width 15 height 4
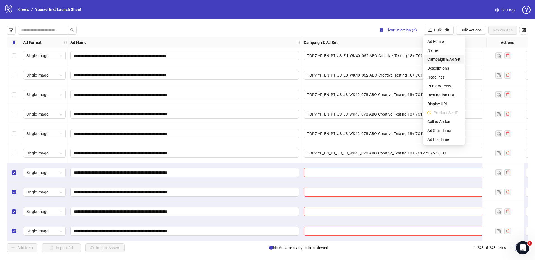
click at [442, 61] on span "Campaign & Ad Set" at bounding box center [443, 59] width 33 height 6
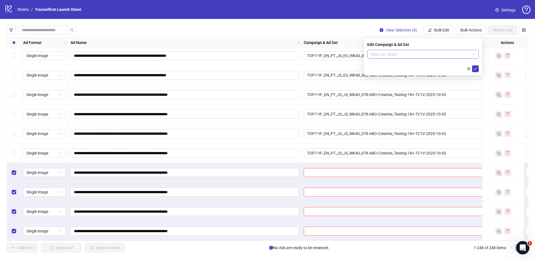
click at [404, 52] on input "search" at bounding box center [421, 54] width 100 height 8
paste input "**********"
type input "**********"
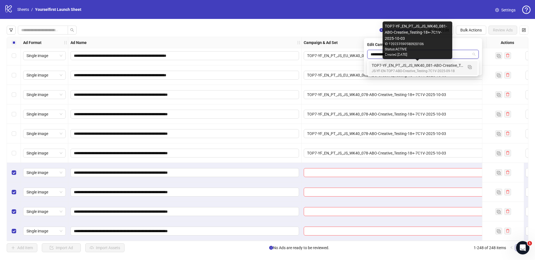
click at [400, 65] on div "TOP7-YF_EN_PT_JS_JS_WK40_081-ABO-Creative_Testing-18+-7C1V-2025-10-03" at bounding box center [417, 65] width 91 height 6
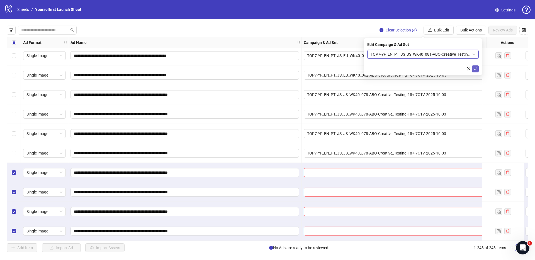
click at [474, 69] on icon "check" at bounding box center [475, 69] width 4 height 4
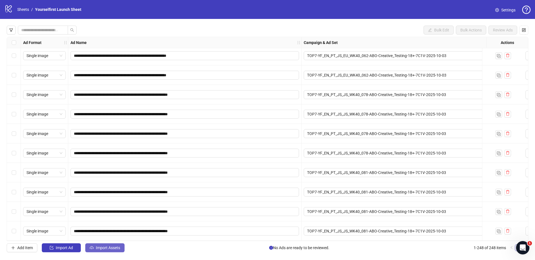
click at [113, 247] on span "Import Assets" at bounding box center [108, 248] width 24 height 4
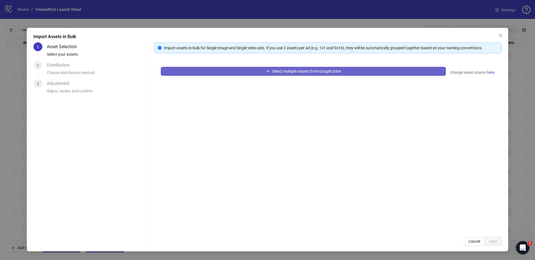
click at [335, 68] on button "Select multiple assets from Google Drive" at bounding box center [303, 71] width 285 height 9
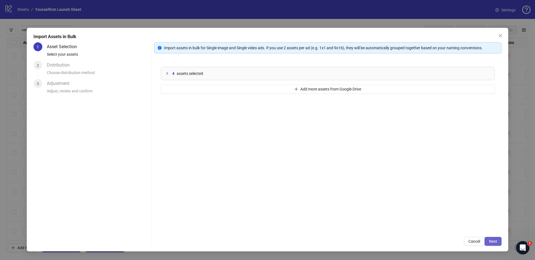
click at [489, 241] on span "Next" at bounding box center [493, 241] width 8 height 4
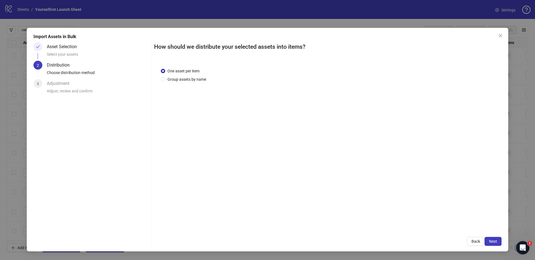
click at [493, 241] on span "Next" at bounding box center [493, 241] width 8 height 4
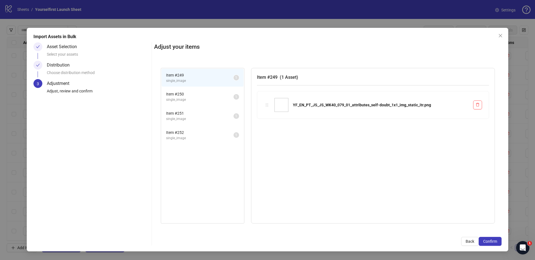
click at [493, 241] on span "Confirm" at bounding box center [490, 241] width 14 height 4
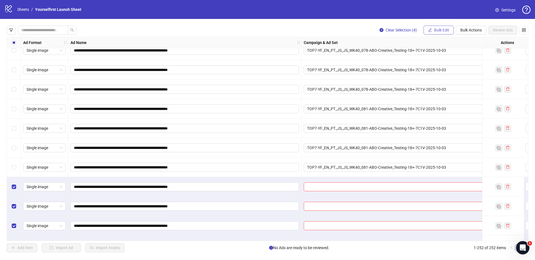
scroll to position [4724, 0]
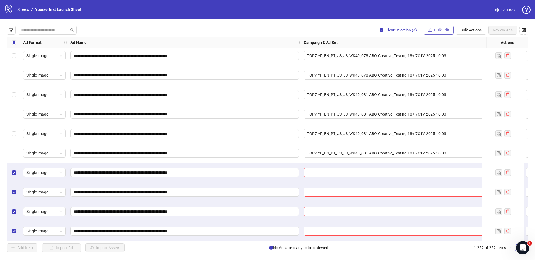
click at [440, 33] on button "Bulk Edit" at bounding box center [438, 30] width 30 height 9
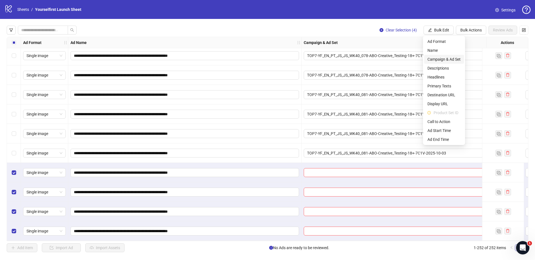
click at [445, 61] on span "Campaign & Ad Set" at bounding box center [443, 59] width 33 height 6
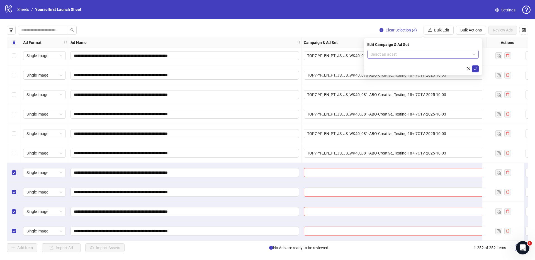
click at [408, 57] on input "search" at bounding box center [421, 54] width 100 height 8
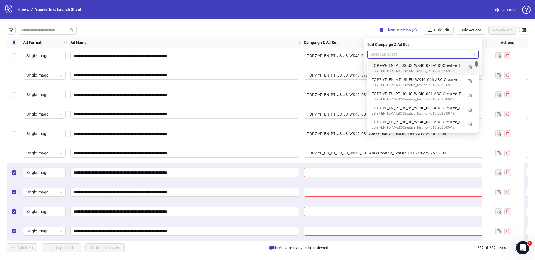
paste input "**********"
type input "**********"
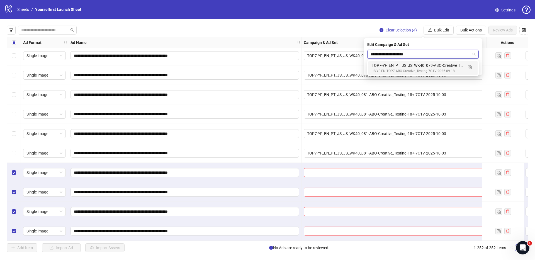
click at [405, 65] on div "TOP7-YF_EN_PT_JS_JS_WK40_079-ABO-Creative_Testing-18+-7C1V-2025-10-03" at bounding box center [417, 65] width 91 height 6
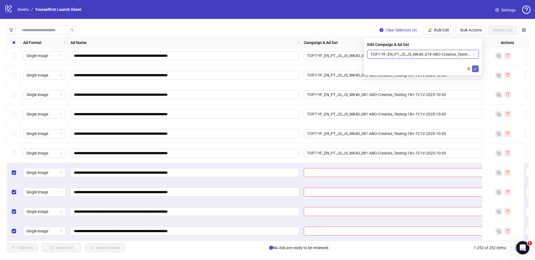
click at [474, 69] on icon "check" at bounding box center [476, 68] width 4 height 3
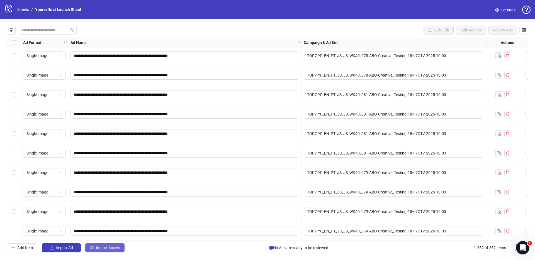
click at [103, 248] on span "Import Assets" at bounding box center [108, 248] width 24 height 4
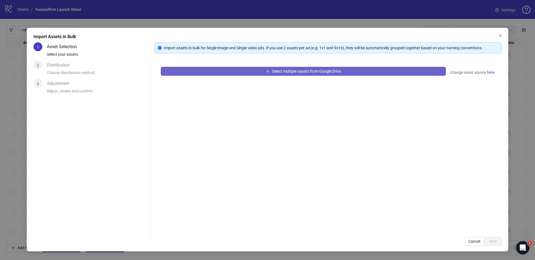
click at [244, 74] on button "Select multiple assets from Google Drive" at bounding box center [303, 71] width 285 height 9
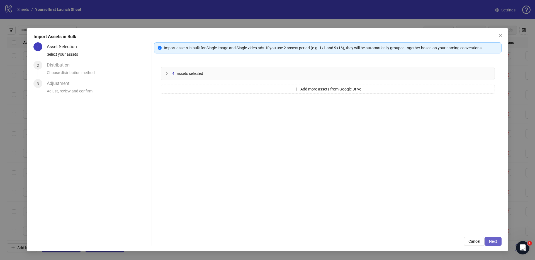
click at [492, 243] on span "Next" at bounding box center [493, 241] width 8 height 4
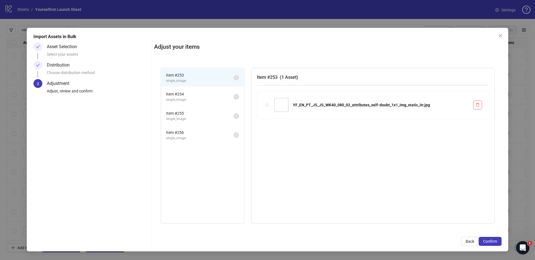
click at [492, 242] on span "Confirm" at bounding box center [490, 241] width 14 height 4
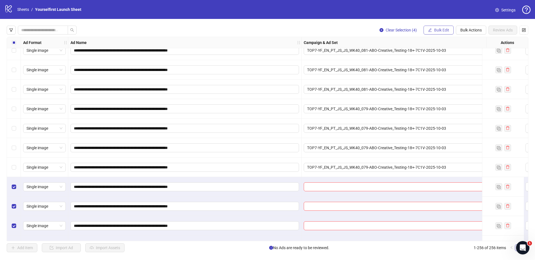
scroll to position [4802, 0]
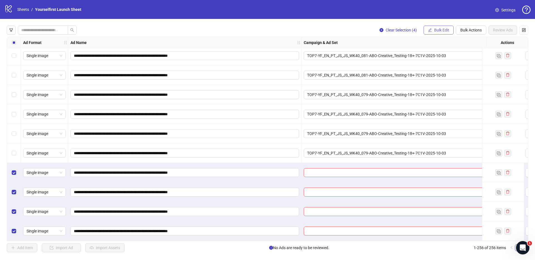
click at [437, 30] on span "Bulk Edit" at bounding box center [441, 30] width 15 height 4
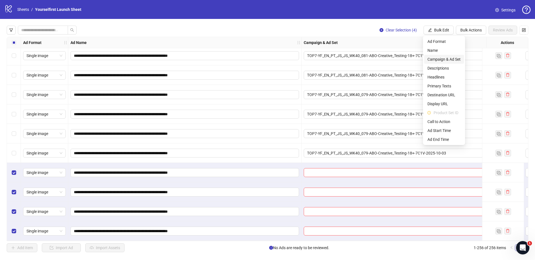
click at [440, 61] on span "Campaign & Ad Set" at bounding box center [443, 59] width 33 height 6
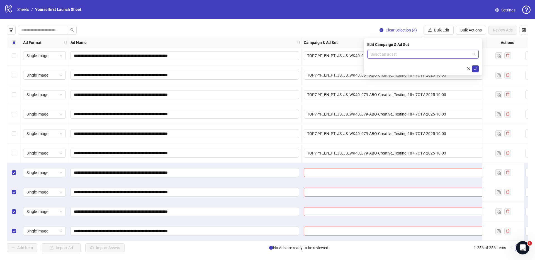
click at [404, 54] on input "search" at bounding box center [421, 54] width 100 height 8
paste input "**********"
type input "**********"
click at [406, 67] on div "TOP7-YF_EN_PT_JS_JS_WK40_080-ABO-Creative_Testing-18+-7C1V-2025-10-03" at bounding box center [417, 65] width 91 height 6
click at [477, 69] on icon "check" at bounding box center [475, 69] width 4 height 4
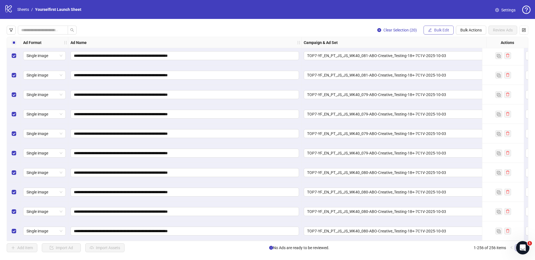
click at [440, 30] on span "Bulk Edit" at bounding box center [441, 30] width 15 height 4
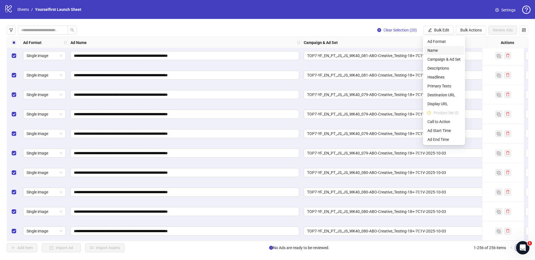
click at [436, 50] on span "Name" at bounding box center [443, 50] width 33 height 6
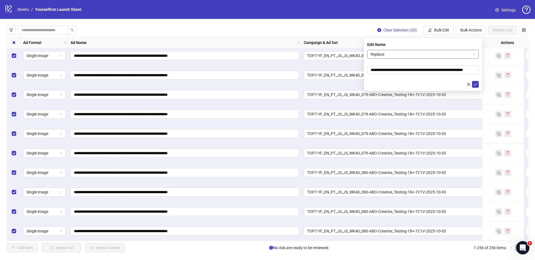
click at [409, 56] on span "Replace" at bounding box center [423, 54] width 105 height 8
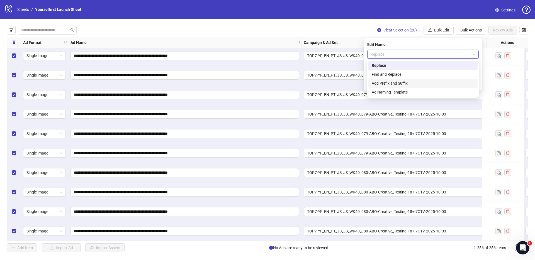
click at [393, 83] on div "Add Prefix and Suffix" at bounding box center [423, 83] width 103 height 6
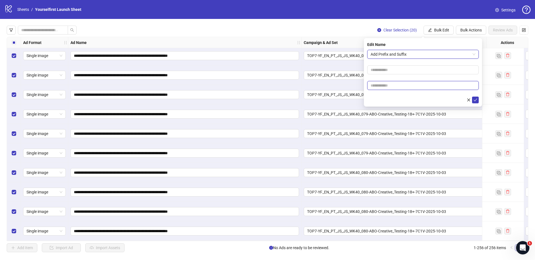
click at [388, 86] on input "text" at bounding box center [422, 85] width 111 height 9
paste input "******"
type input "******"
click at [475, 100] on icon "check" at bounding box center [475, 100] width 4 height 4
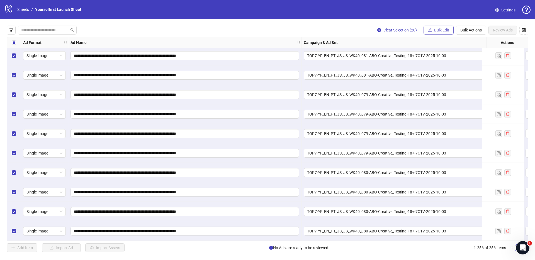
click at [445, 30] on span "Bulk Edit" at bounding box center [441, 30] width 15 height 4
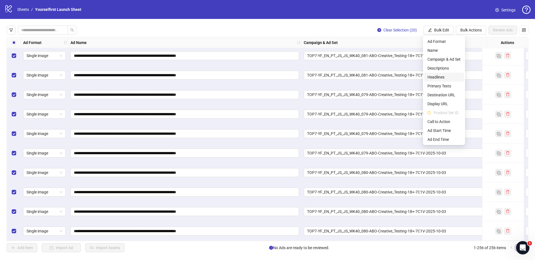
click at [444, 77] on span "Headlines" at bounding box center [443, 77] width 33 height 6
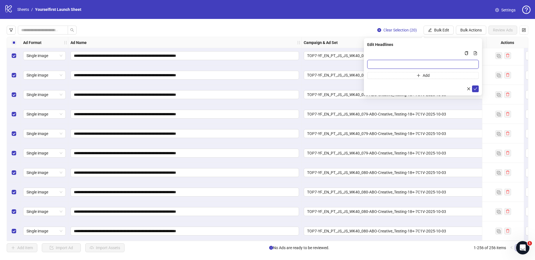
click at [399, 65] on input "Multi-input container - paste or copy values" at bounding box center [422, 64] width 111 height 9
paste input "**********"
type input "**********"
click at [473, 87] on icon "check" at bounding box center [475, 89] width 4 height 4
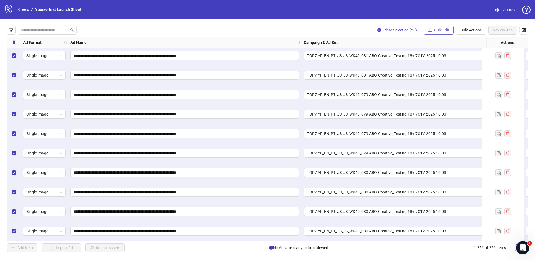
click at [444, 29] on span "Bulk Edit" at bounding box center [441, 30] width 15 height 4
click at [437, 30] on span "Bulk Edit" at bounding box center [441, 30] width 15 height 4
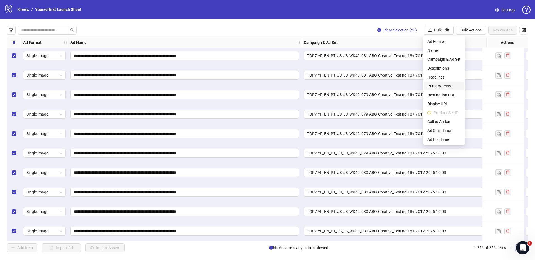
click at [438, 85] on span "Primary Texts" at bounding box center [443, 86] width 33 height 6
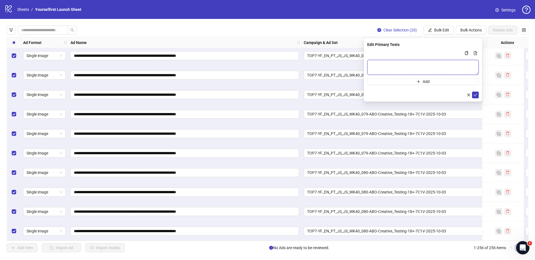
click at [389, 65] on textarea "Multi-text input container - paste or copy values" at bounding box center [422, 67] width 111 height 15
paste textarea "**********"
type textarea "**********"
click at [474, 94] on icon "check" at bounding box center [475, 95] width 4 height 4
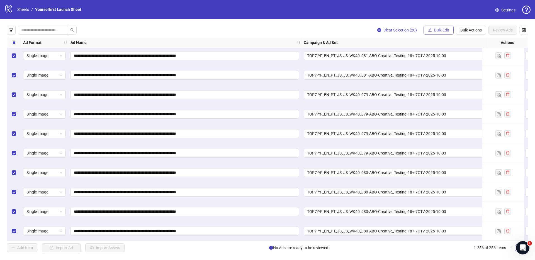
click at [440, 29] on span "Bulk Edit" at bounding box center [441, 30] width 15 height 4
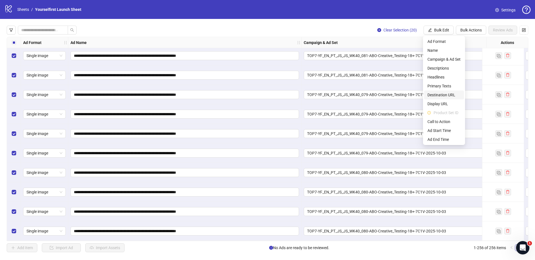
click at [442, 94] on span "Destination URL" at bounding box center [443, 95] width 33 height 6
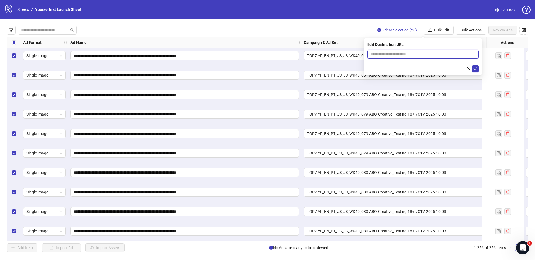
click at [395, 53] on input "text" at bounding box center [421, 54] width 100 height 6
paste input "**********"
type input "**********"
click at [477, 69] on icon "check" at bounding box center [475, 69] width 4 height 4
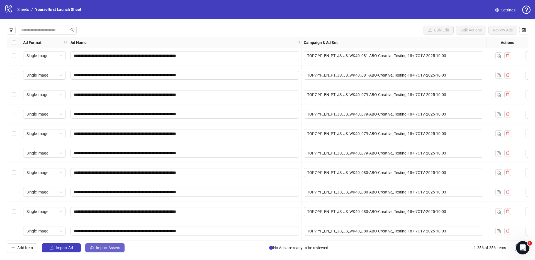
click at [106, 250] on button "Import Assets" at bounding box center [104, 248] width 39 height 9
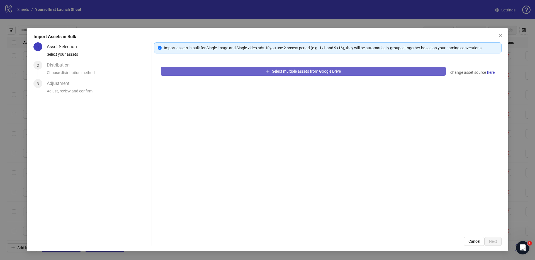
click at [267, 72] on icon "plus" at bounding box center [268, 71] width 4 height 4
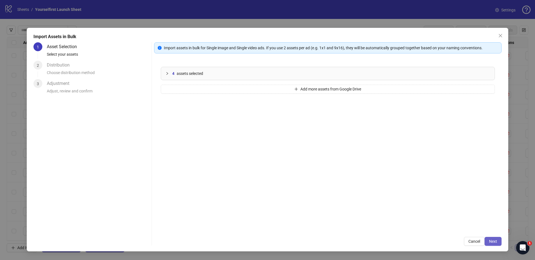
click at [495, 242] on span "Next" at bounding box center [493, 241] width 8 height 4
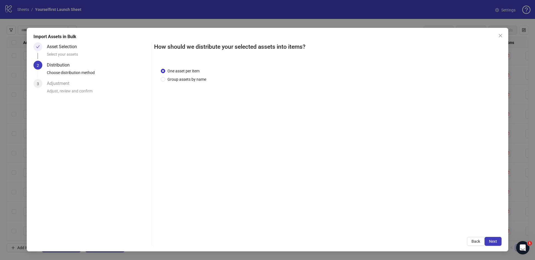
click at [495, 242] on span "Next" at bounding box center [493, 241] width 8 height 4
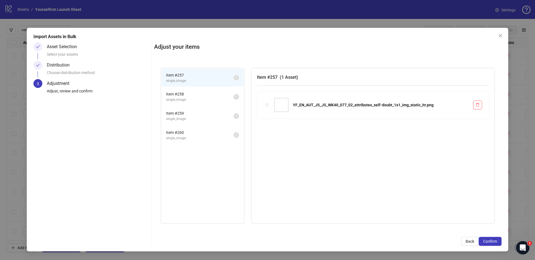
click at [495, 242] on span "Confirm" at bounding box center [490, 241] width 14 height 4
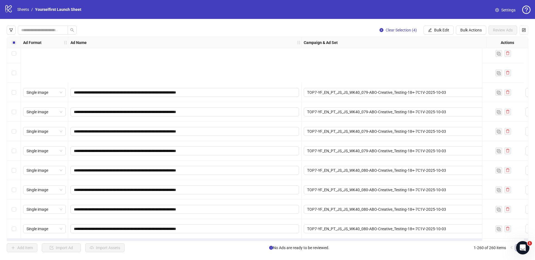
scroll to position [4880, 0]
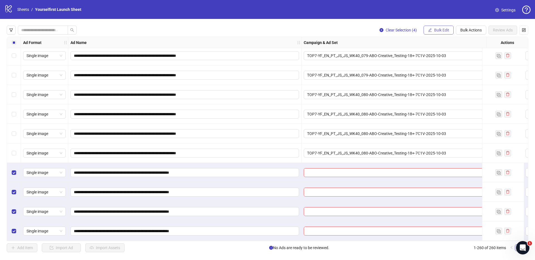
click at [445, 30] on span "Bulk Edit" at bounding box center [441, 30] width 15 height 4
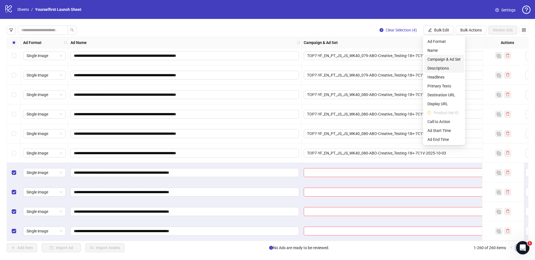
click at [442, 60] on span "Campaign & Ad Set" at bounding box center [443, 59] width 33 height 6
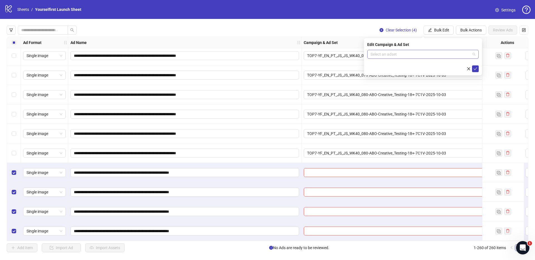
click at [383, 57] on input "search" at bounding box center [421, 54] width 100 height 8
paste input "**********"
type input "**********"
click at [410, 65] on div "TOP7-YF_EN_AUT_JS_JS_WK40_077-ABO-Creative_Testing-18+-7C1V-2025-10-03" at bounding box center [417, 65] width 91 height 6
click at [475, 69] on icon "check" at bounding box center [475, 69] width 4 height 4
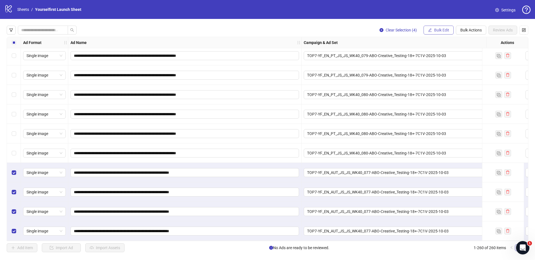
click at [443, 28] on span "Bulk Edit" at bounding box center [441, 30] width 15 height 4
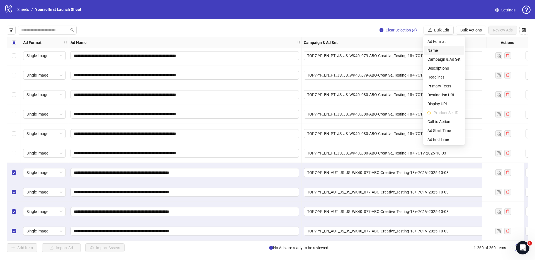
click at [441, 51] on span "Name" at bounding box center [443, 50] width 33 height 6
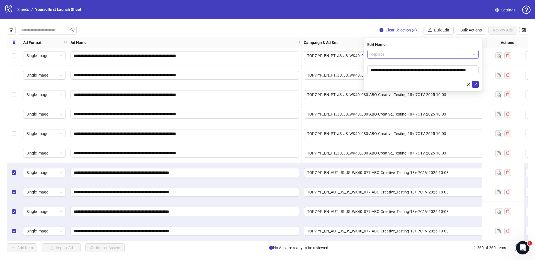
click at [404, 55] on span "Replace" at bounding box center [423, 54] width 105 height 8
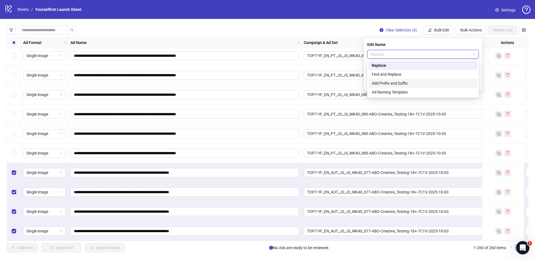
click at [388, 81] on div "Add Prefix and Suffix" at bounding box center [423, 83] width 103 height 6
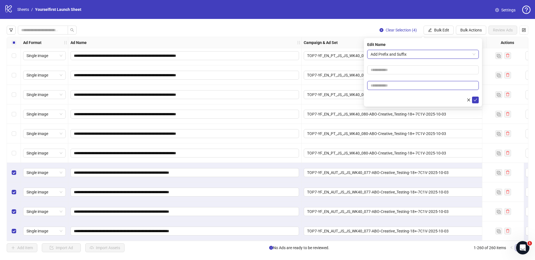
click at [385, 85] on input "text" at bounding box center [422, 85] width 111 height 9
paste input "*******"
type input "*******"
click at [476, 100] on icon "check" at bounding box center [475, 100] width 4 height 4
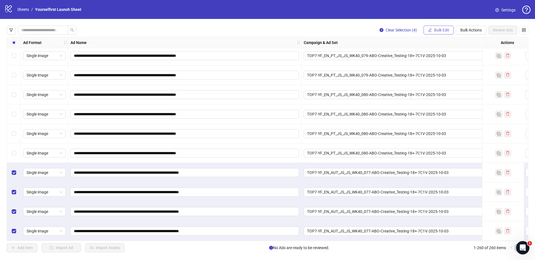
click at [440, 31] on span "Bulk Edit" at bounding box center [441, 30] width 15 height 4
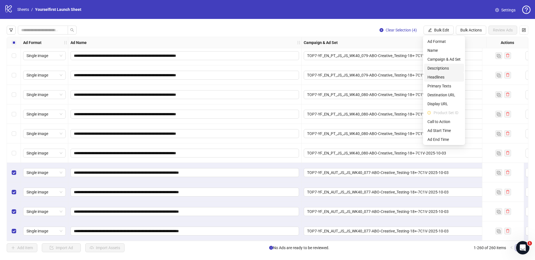
click at [440, 78] on span "Headlines" at bounding box center [443, 77] width 33 height 6
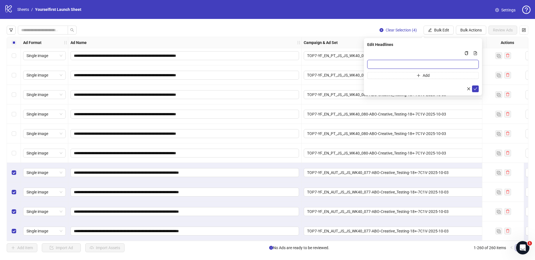
click at [388, 63] on input "Multi-input container - paste or copy values" at bounding box center [422, 64] width 111 height 9
paste input "**********"
type input "**********"
click at [476, 89] on icon "check" at bounding box center [475, 89] width 4 height 4
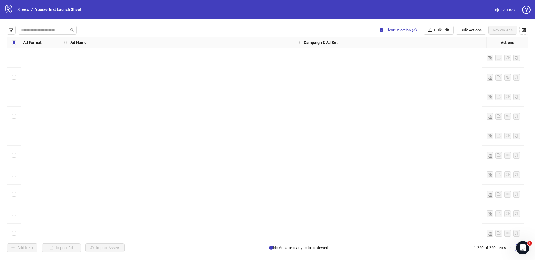
scroll to position [4880, 0]
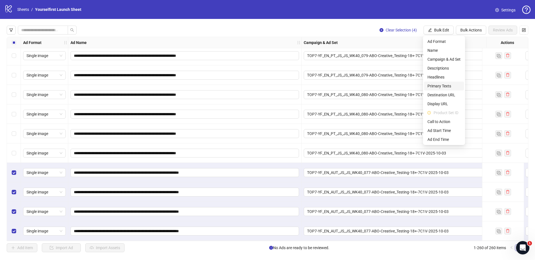
click at [436, 84] on span "Primary Texts" at bounding box center [443, 86] width 33 height 6
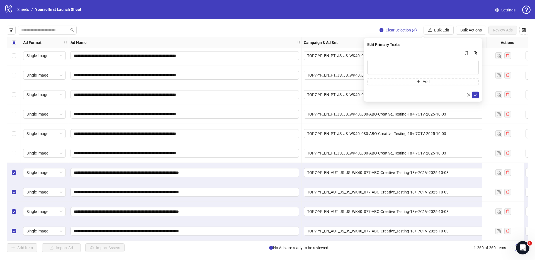
click at [402, 58] on div "Add" at bounding box center [422, 67] width 111 height 35
click at [394, 65] on textarea "Multi-text input container - paste or copy values" at bounding box center [422, 67] width 111 height 15
paste textarea "**********"
type textarea "**********"
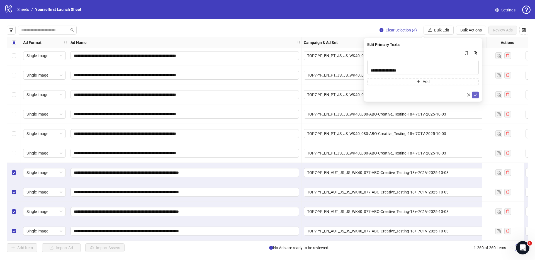
click at [476, 94] on icon "check" at bounding box center [475, 95] width 4 height 4
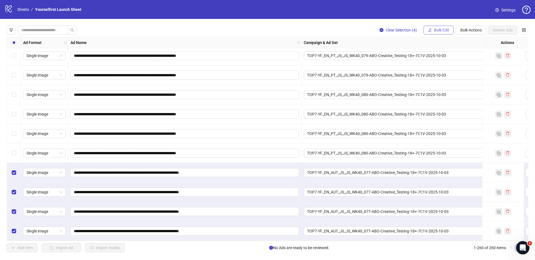
click at [445, 28] on button "Bulk Edit" at bounding box center [438, 30] width 30 height 9
click at [444, 28] on button "Bulk Edit" at bounding box center [438, 30] width 30 height 9
drag, startPoint x: 441, startPoint y: 31, endPoint x: 434, endPoint y: 31, distance: 7.3
click at [441, 31] on span "Bulk Edit" at bounding box center [441, 30] width 15 height 4
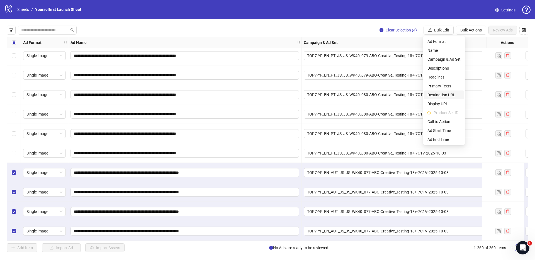
click at [440, 94] on span "Destination URL" at bounding box center [443, 95] width 33 height 6
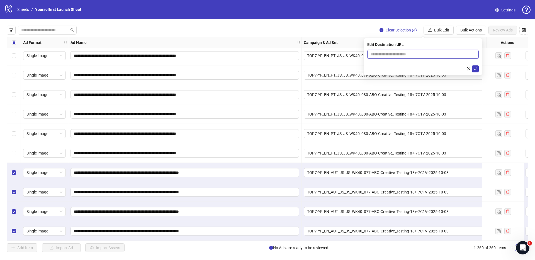
click at [400, 57] on input "text" at bounding box center [421, 54] width 100 height 6
paste input "**********"
type input "**********"
click at [475, 69] on icon "check" at bounding box center [475, 69] width 4 height 4
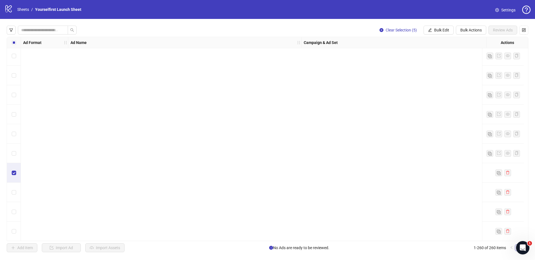
scroll to position [4880, 0]
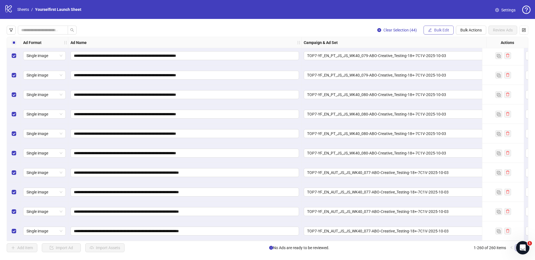
click at [437, 27] on button "Bulk Edit" at bounding box center [438, 30] width 30 height 9
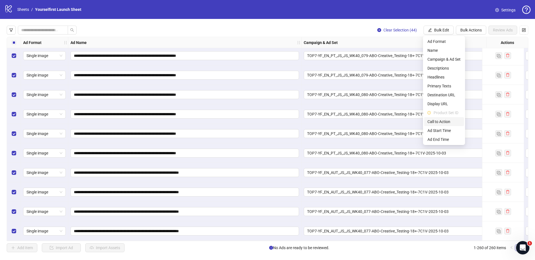
click at [442, 122] on span "Call to Action" at bounding box center [443, 122] width 33 height 6
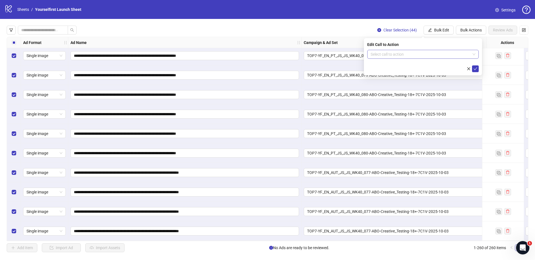
click at [390, 50] on input "search" at bounding box center [421, 54] width 100 height 8
type input "*****"
click at [380, 64] on div "Learn more" at bounding box center [423, 65] width 103 height 6
click at [476, 67] on icon "check" at bounding box center [476, 68] width 4 height 3
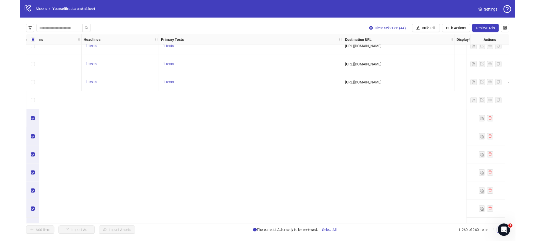
scroll to position [3960, 571]
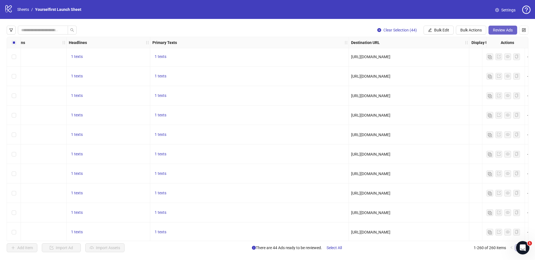
click at [503, 28] on span "Review Ads" at bounding box center [503, 30] width 20 height 4
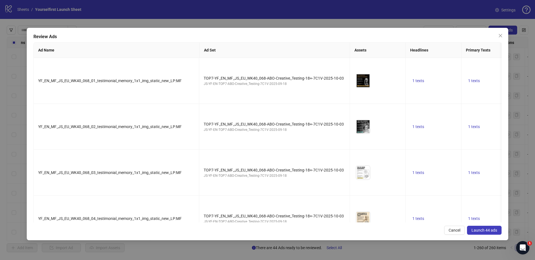
click at [488, 230] on span "Launch 44 ads" at bounding box center [484, 230] width 26 height 4
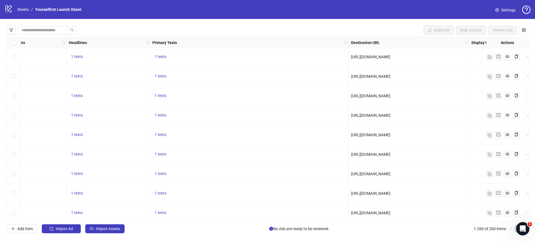
scroll to position [3960, 571]
